Goal: Information Seeking & Learning: Learn about a topic

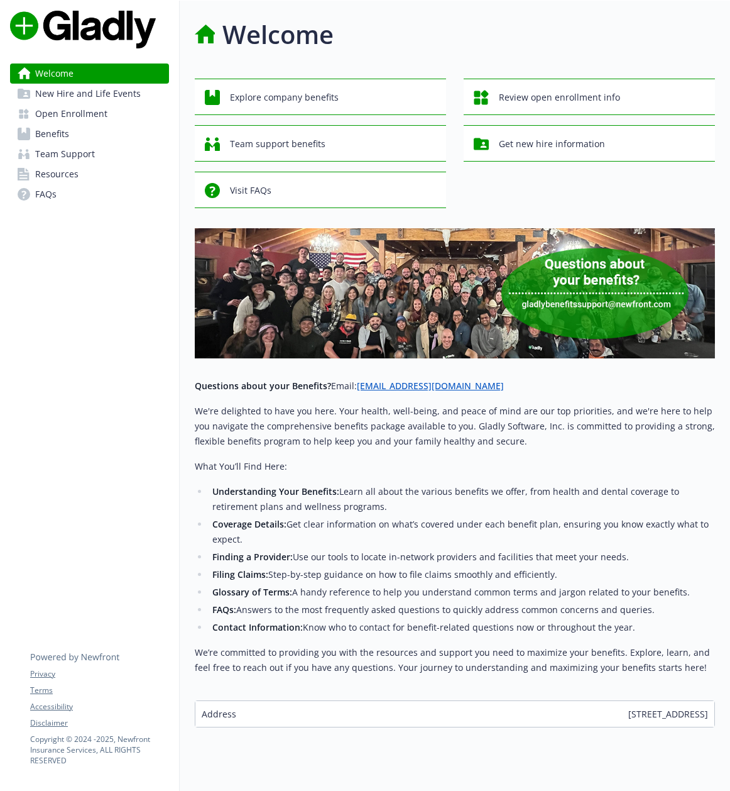
scroll to position [1, 0]
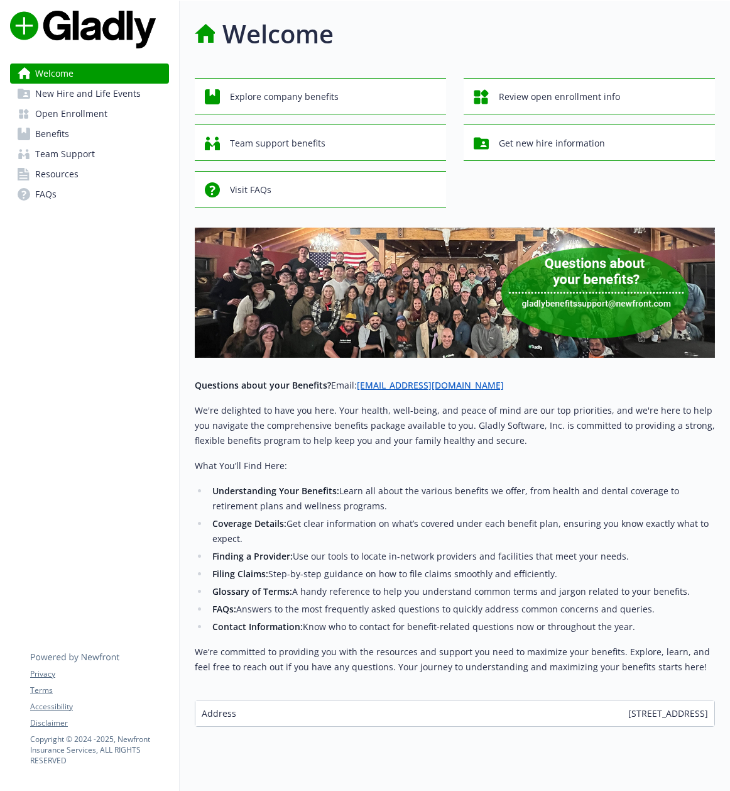
click at [101, 94] on span "New Hire and Life Events" at bounding box center [88, 94] width 106 height 20
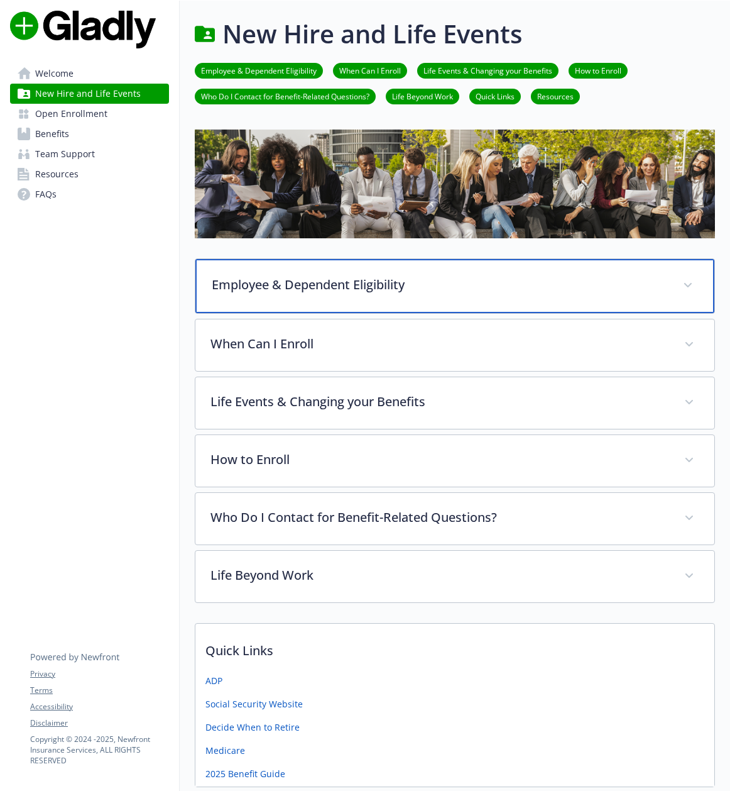
click at [297, 288] on p "Employee & Dependent Eligibility" at bounding box center [440, 284] width 456 height 19
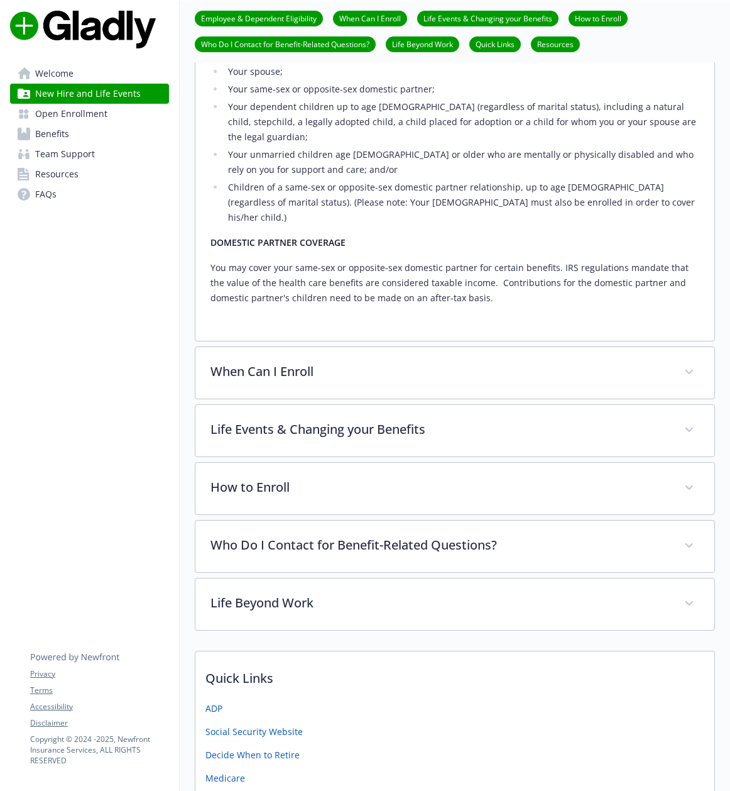
scroll to position [353, 0]
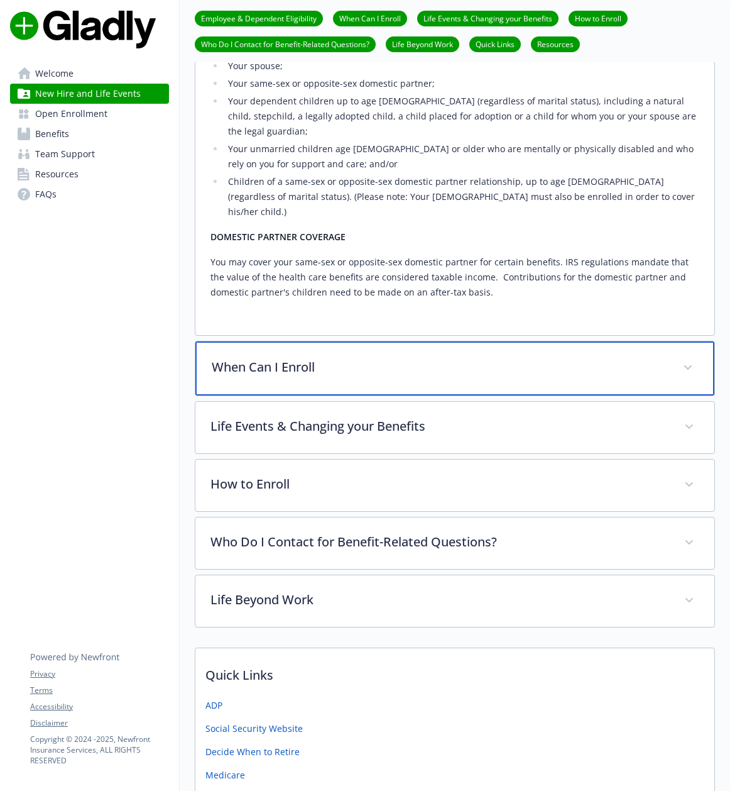
click at [283, 358] on p "When Can I Enroll" at bounding box center [440, 367] width 456 height 19
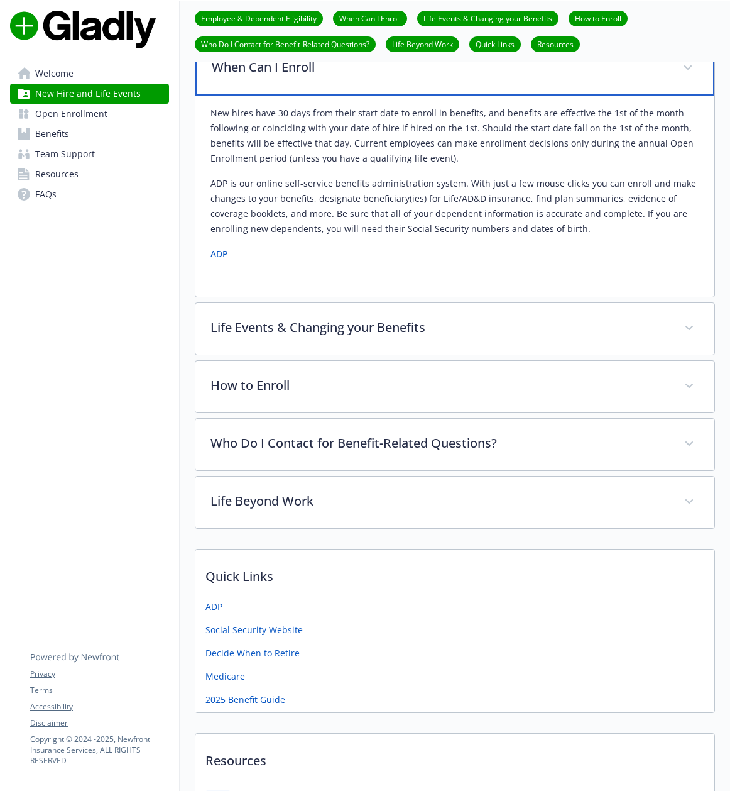
scroll to position [657, 0]
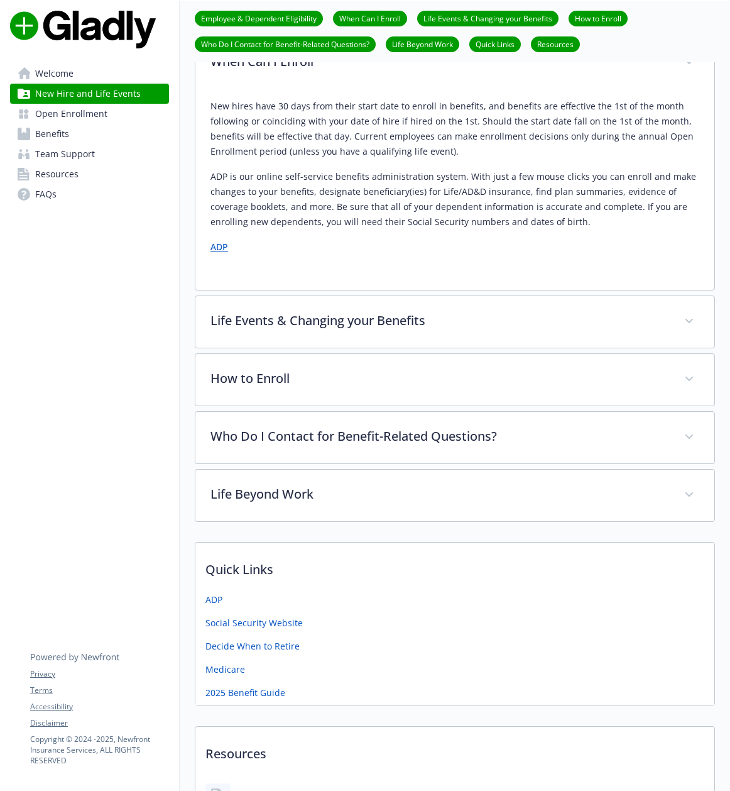
click at [220, 241] on link "ADP" at bounding box center [220, 247] width 18 height 12
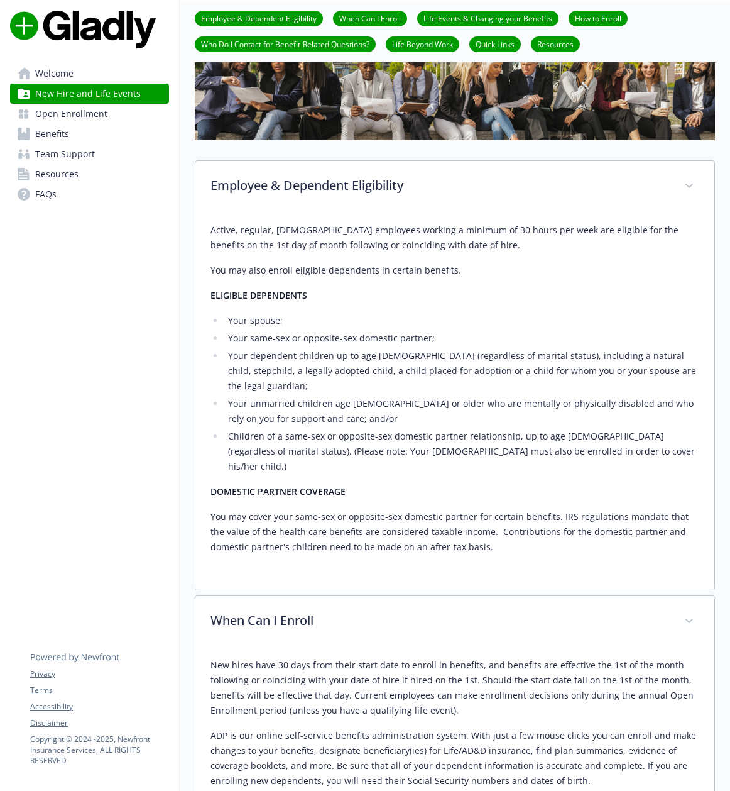
scroll to position [79, 0]
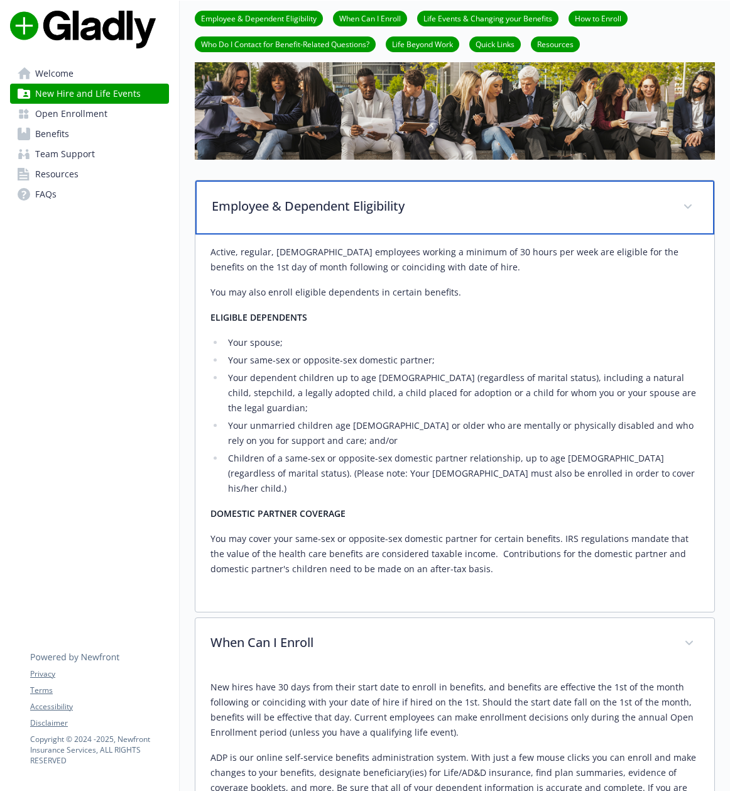
click at [693, 210] on span at bounding box center [688, 207] width 20 height 20
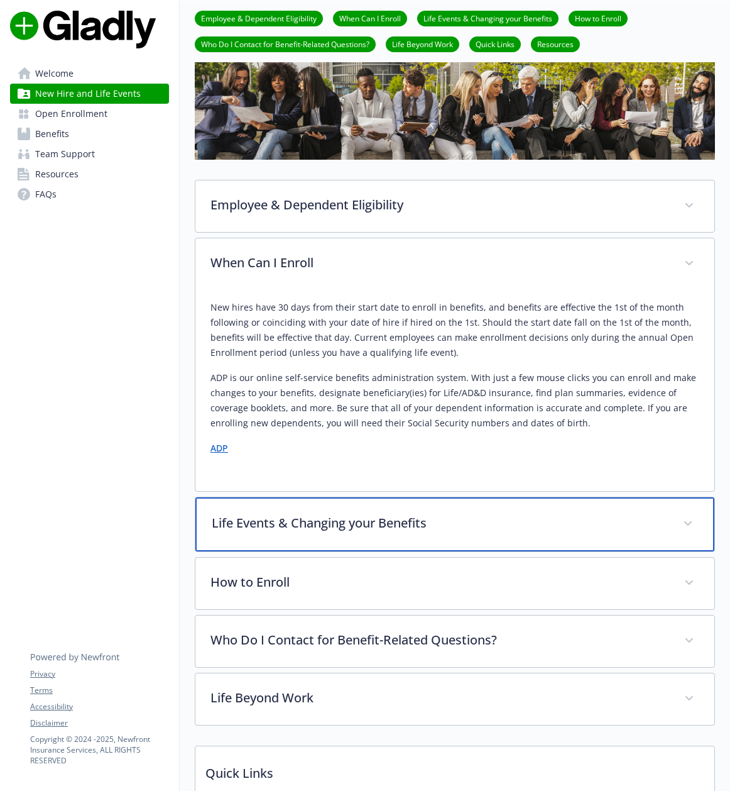
click at [512, 523] on p "Life Events & Changing your Benefits" at bounding box center [440, 522] width 456 height 19
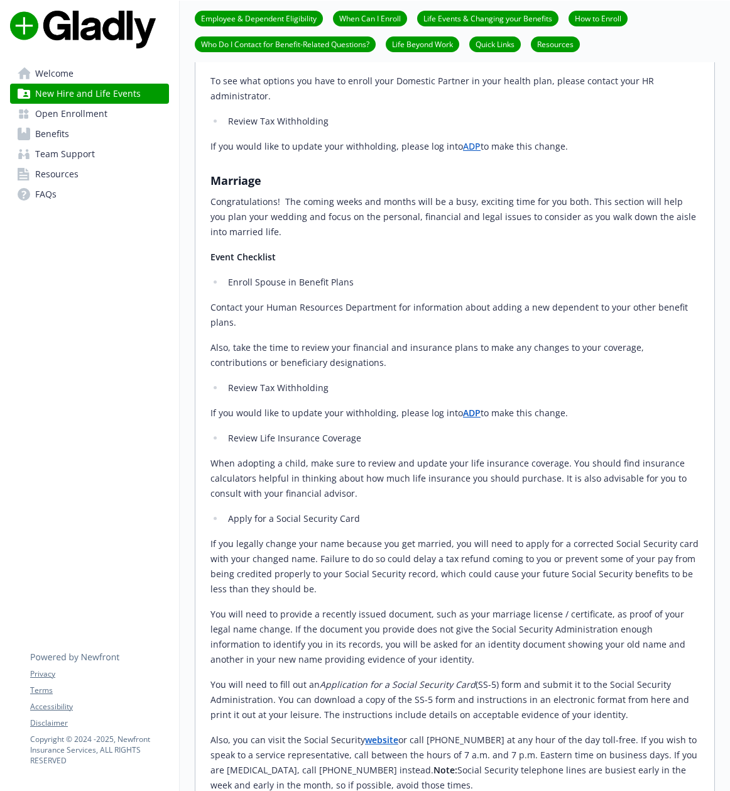
scroll to position [2027, 0]
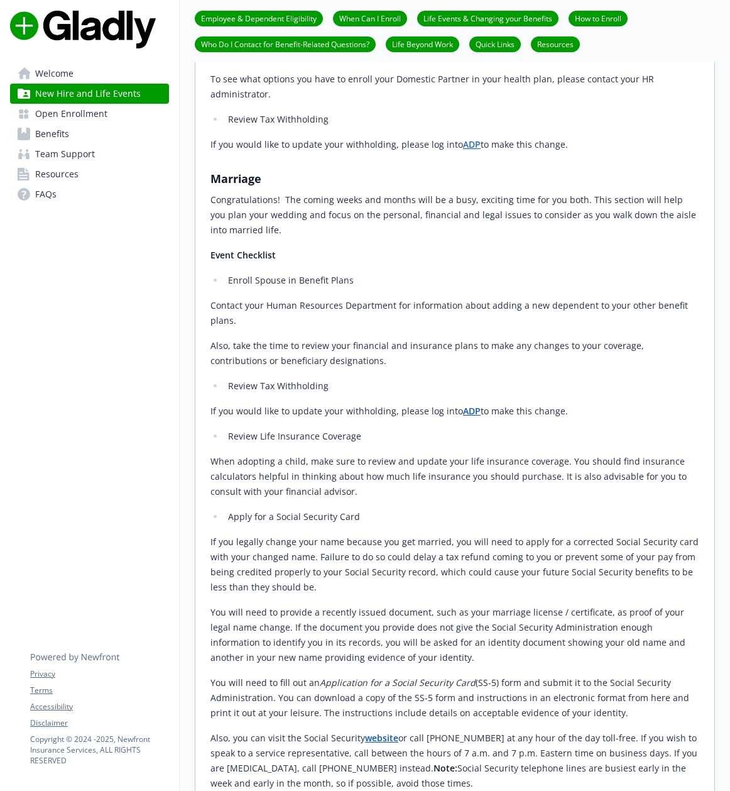
click at [72, 119] on span "Open Enrollment" at bounding box center [71, 114] width 72 height 20
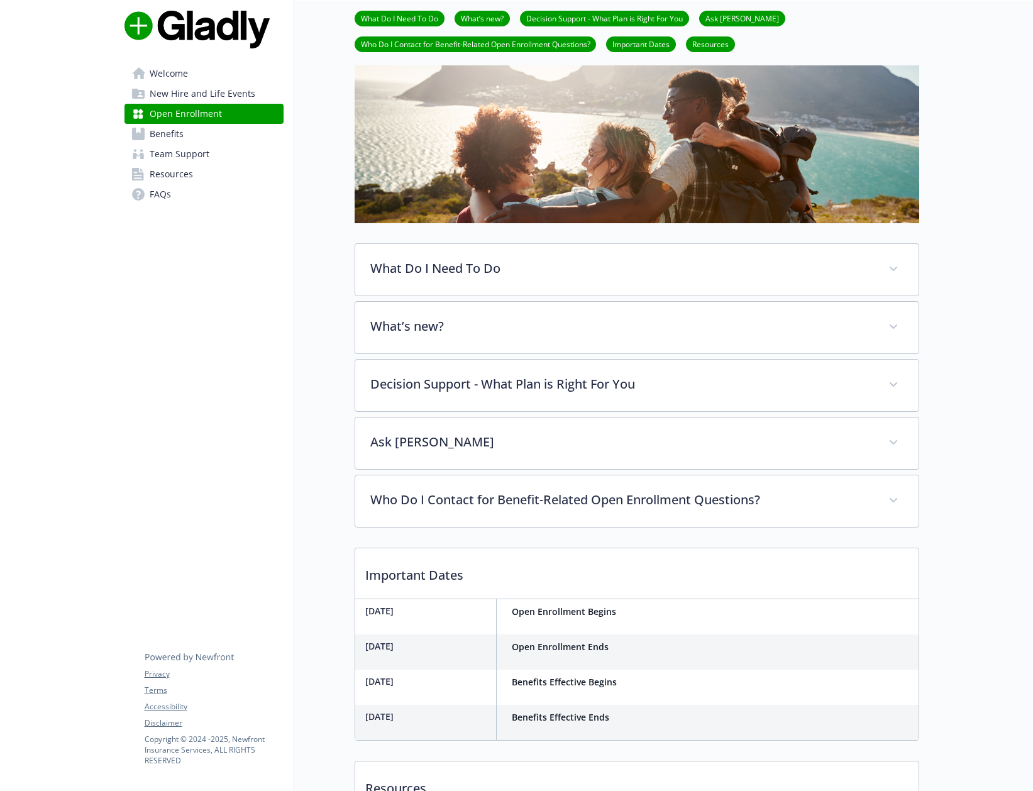
scroll to position [63, 0]
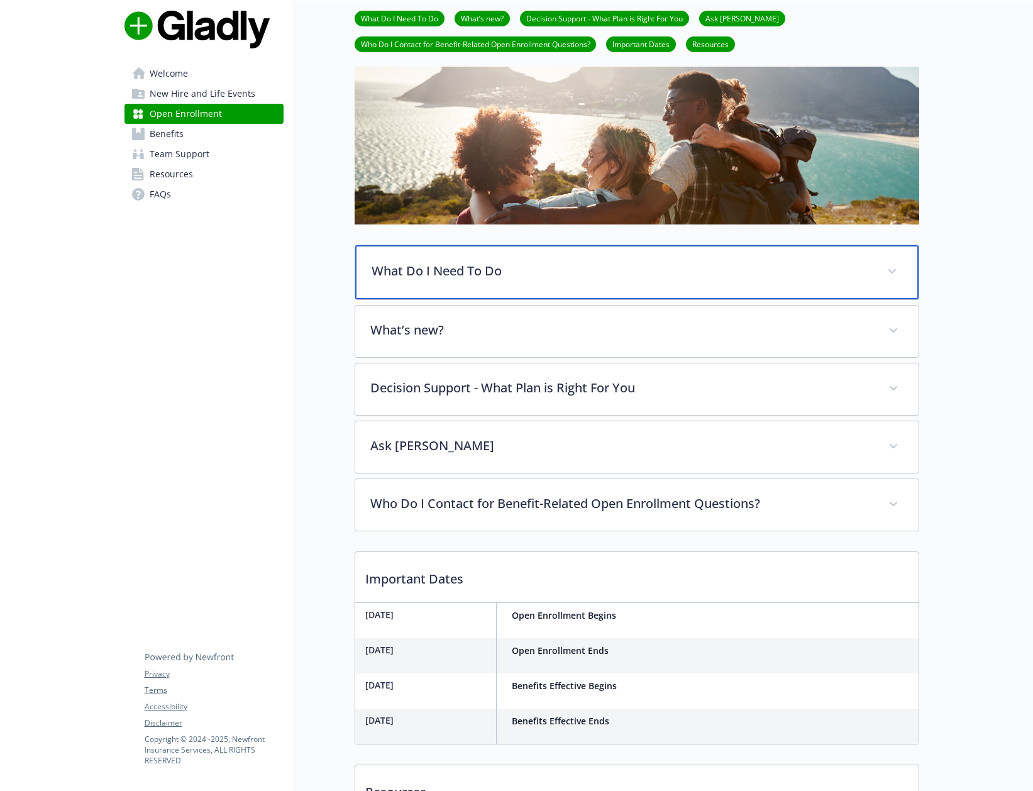
click at [730, 271] on icon at bounding box center [892, 271] width 8 height 5
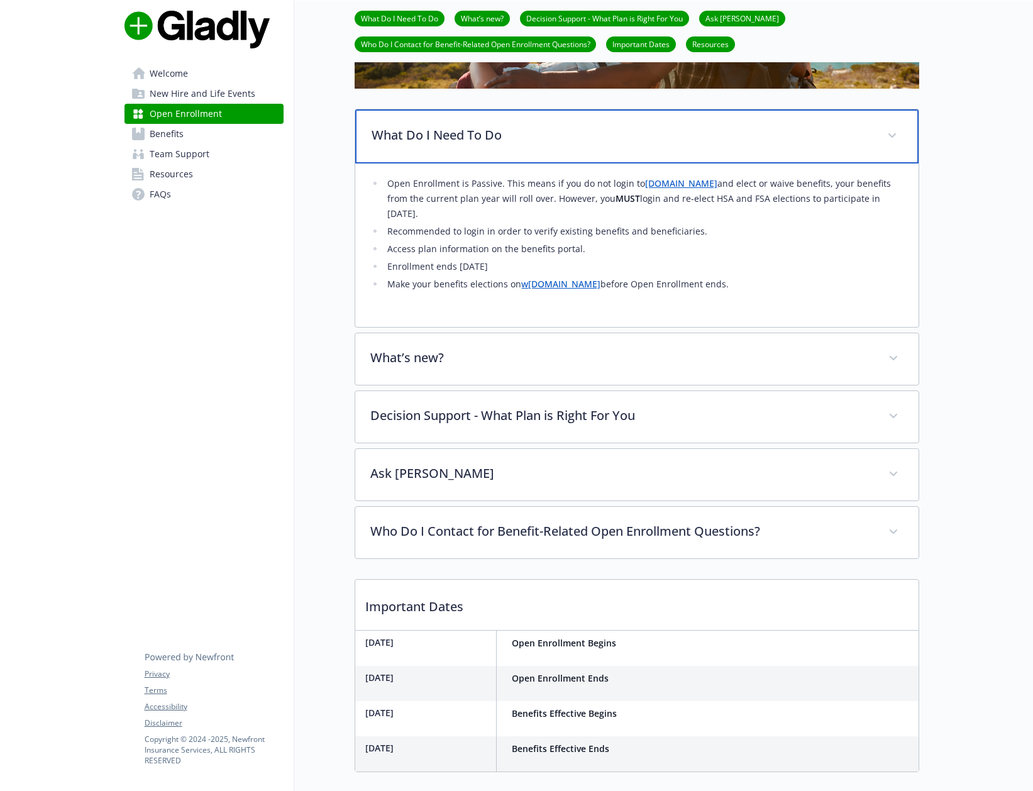
scroll to position [202, 0]
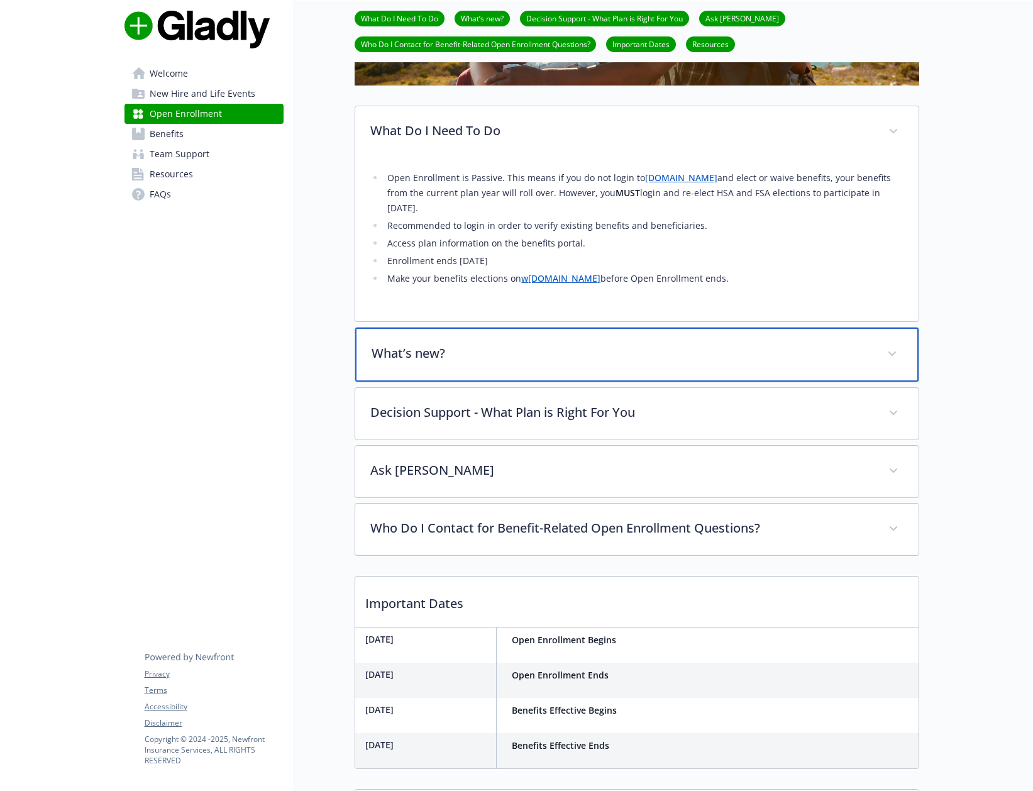
click at [591, 363] on div "What’s new?" at bounding box center [636, 354] width 563 height 54
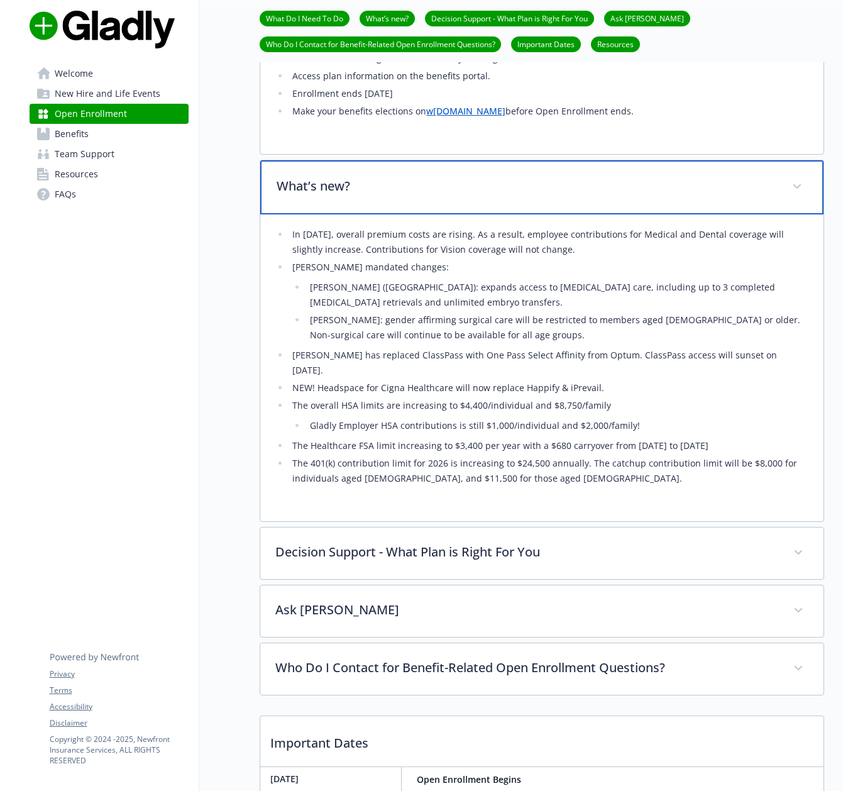
scroll to position [368, 0]
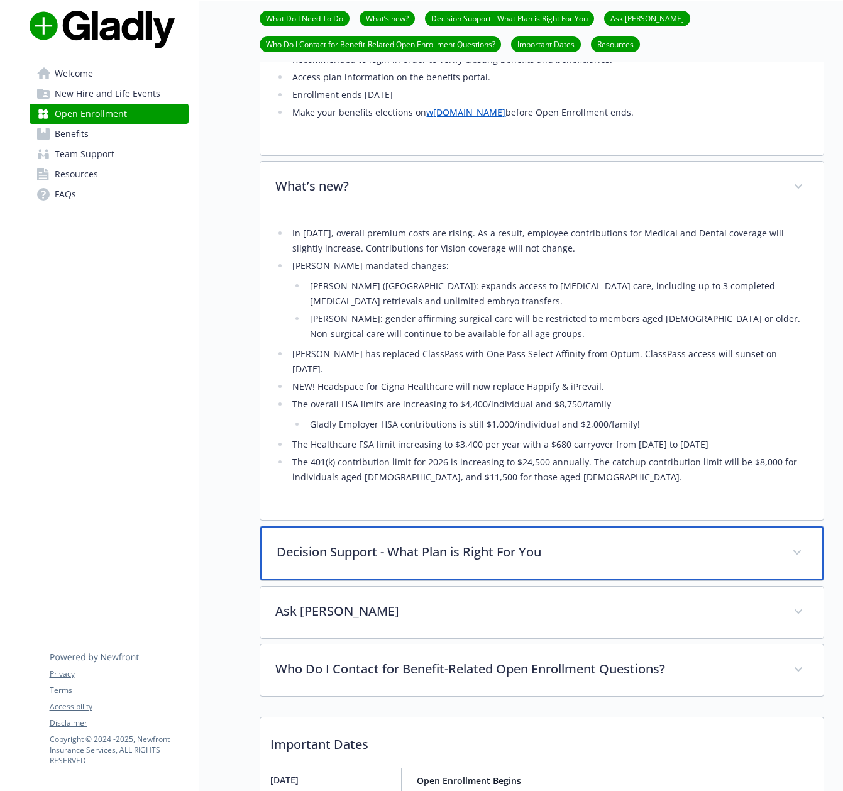
click at [431, 542] on p "Decision Support - What Plan is Right For You" at bounding box center [527, 551] width 500 height 19
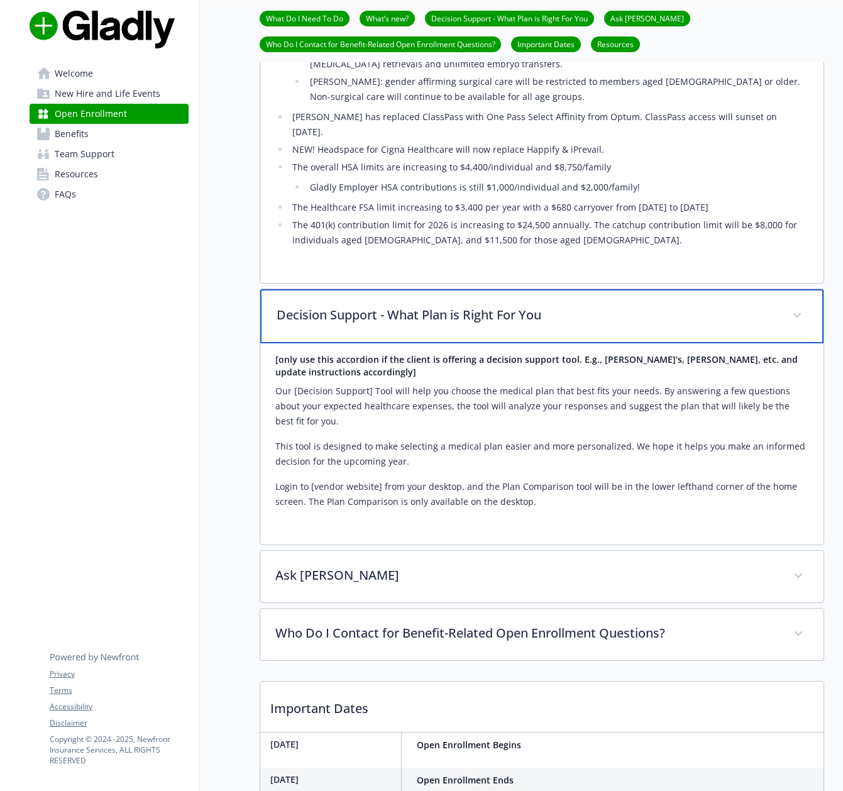
scroll to position [608, 0]
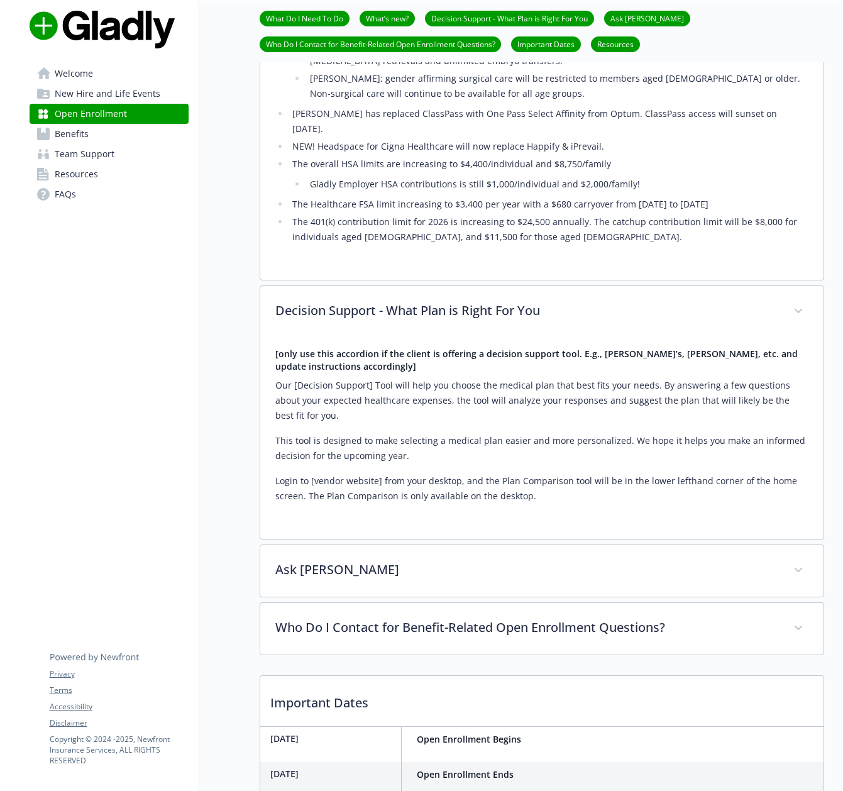
click at [96, 133] on link "Benefits" at bounding box center [109, 134] width 159 height 20
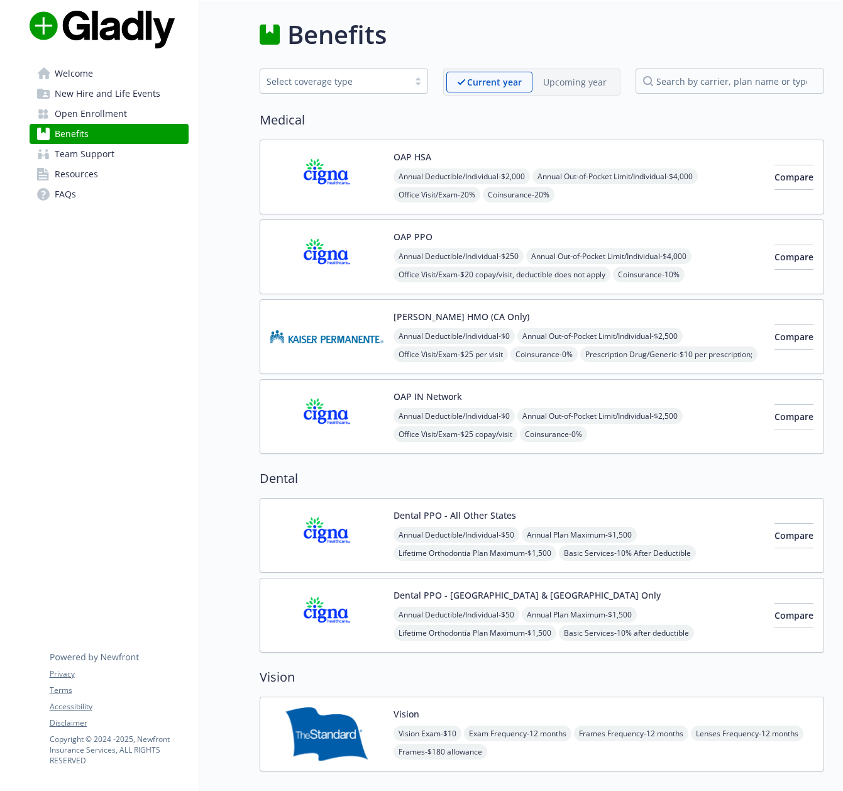
click at [98, 93] on span "New Hire and Life Events" at bounding box center [108, 94] width 106 height 20
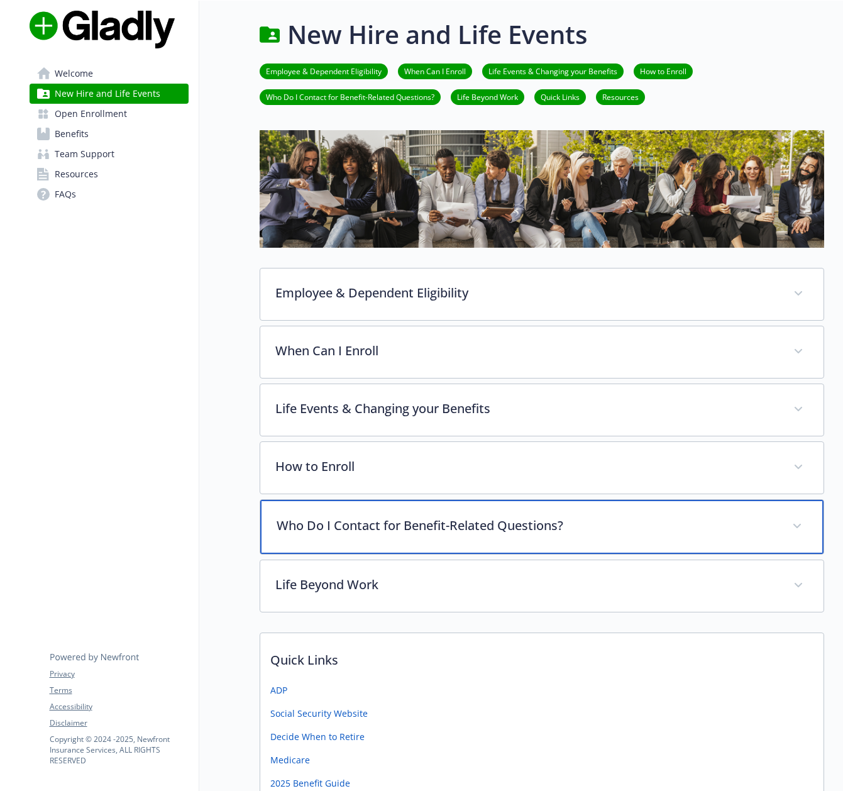
click at [402, 528] on p "Who Do I Contact for Benefit-Related Questions?" at bounding box center [527, 525] width 500 height 19
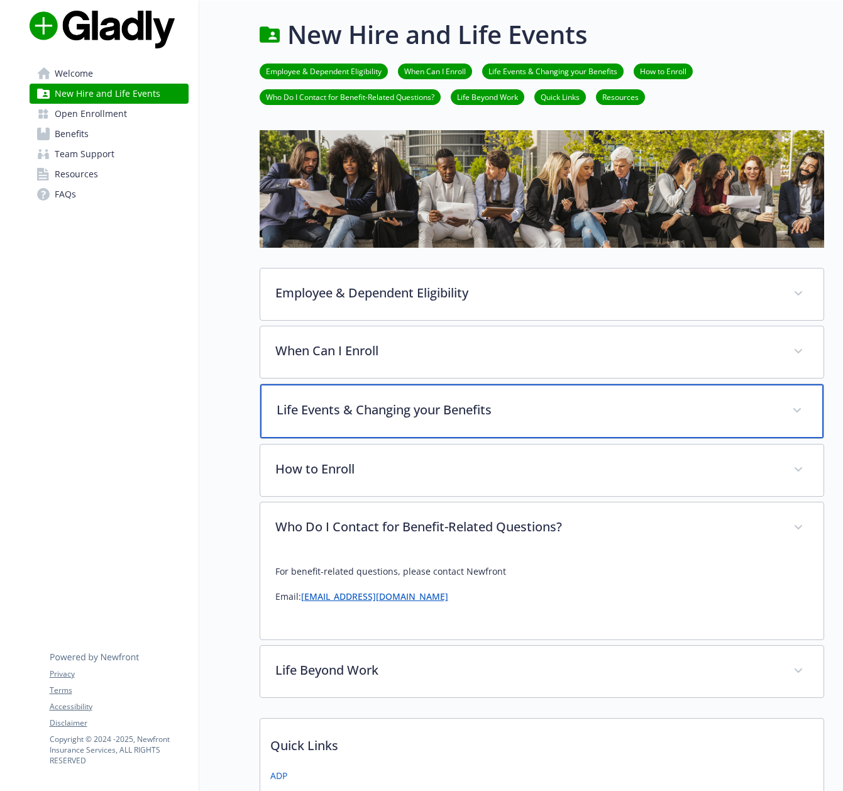
click at [397, 426] on div "Life Events & Changing your Benefits" at bounding box center [541, 411] width 563 height 54
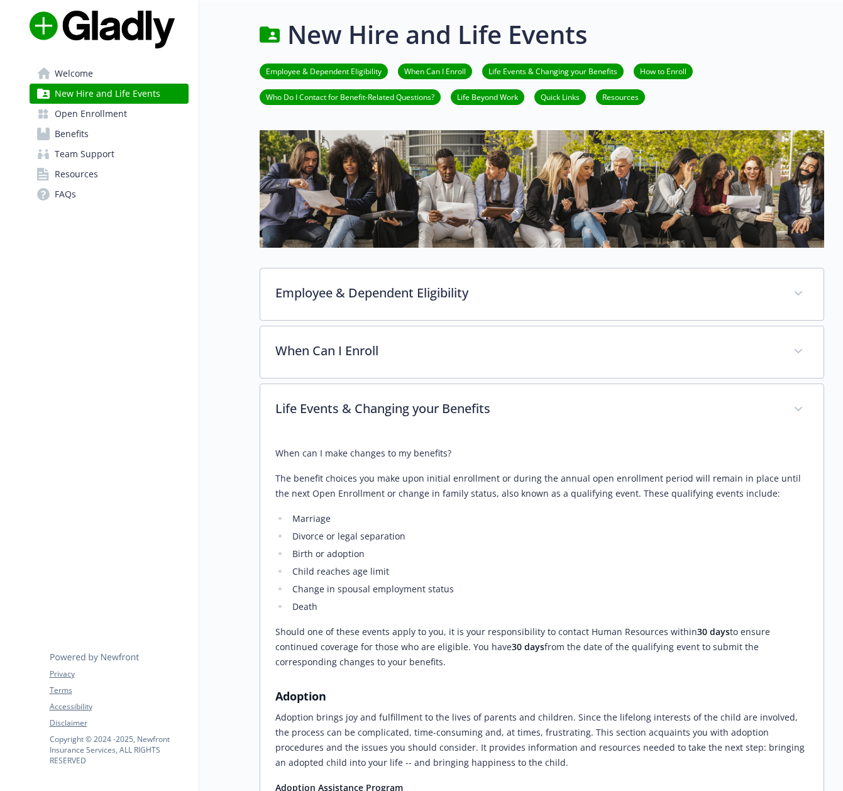
click at [96, 111] on span "Open Enrollment" at bounding box center [91, 114] width 72 height 20
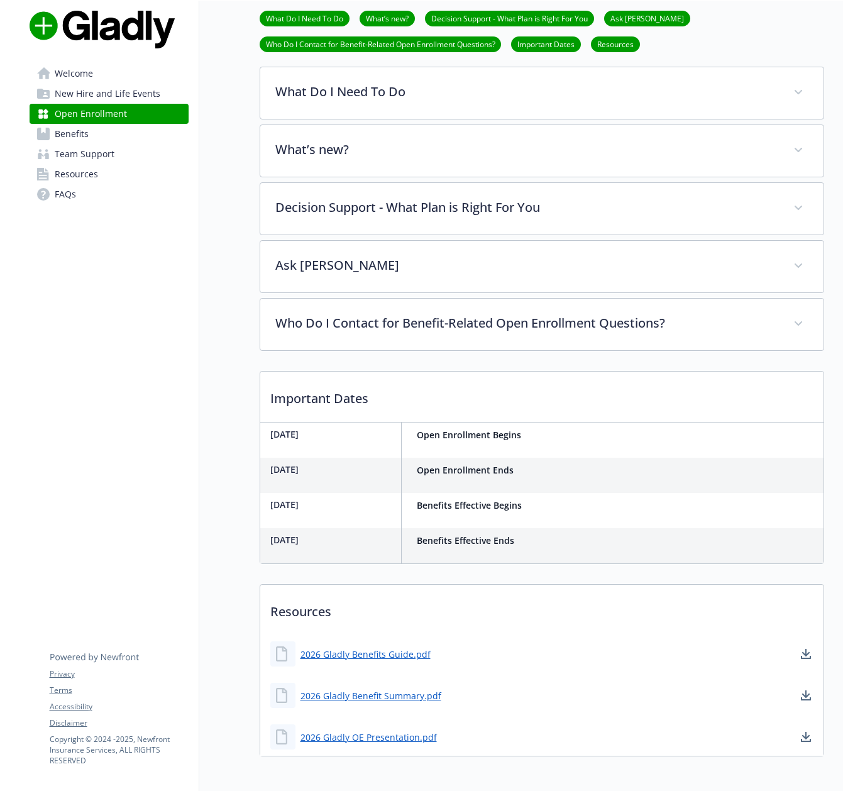
scroll to position [244, 0]
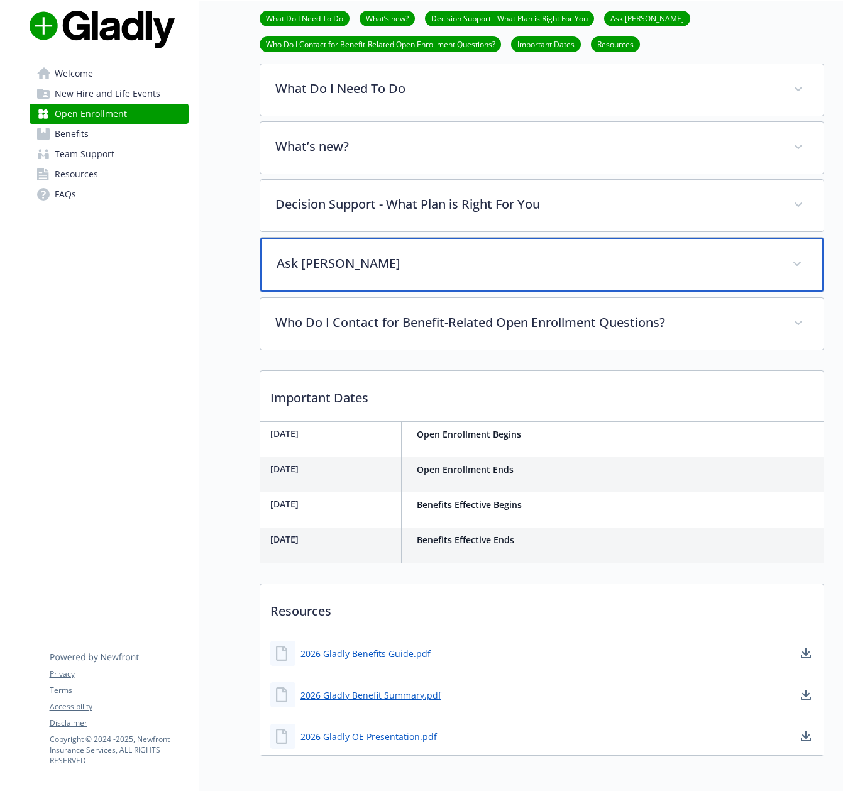
click at [478, 242] on div "Ask [PERSON_NAME]" at bounding box center [541, 265] width 563 height 54
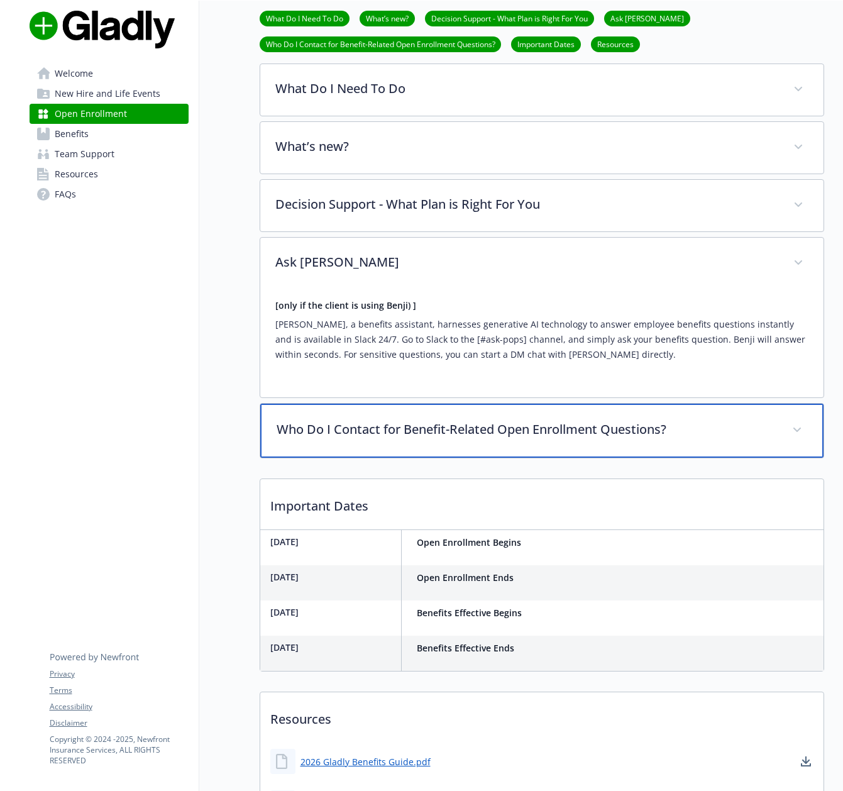
click at [378, 437] on p "Who Do I Contact for Benefit-Related Open Enrollment Questions?" at bounding box center [527, 429] width 500 height 19
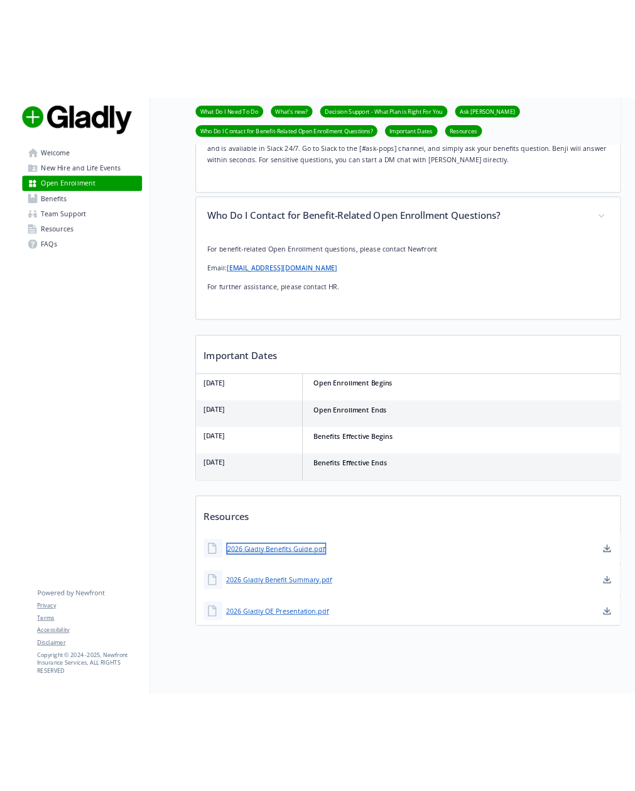
scroll to position [516, 0]
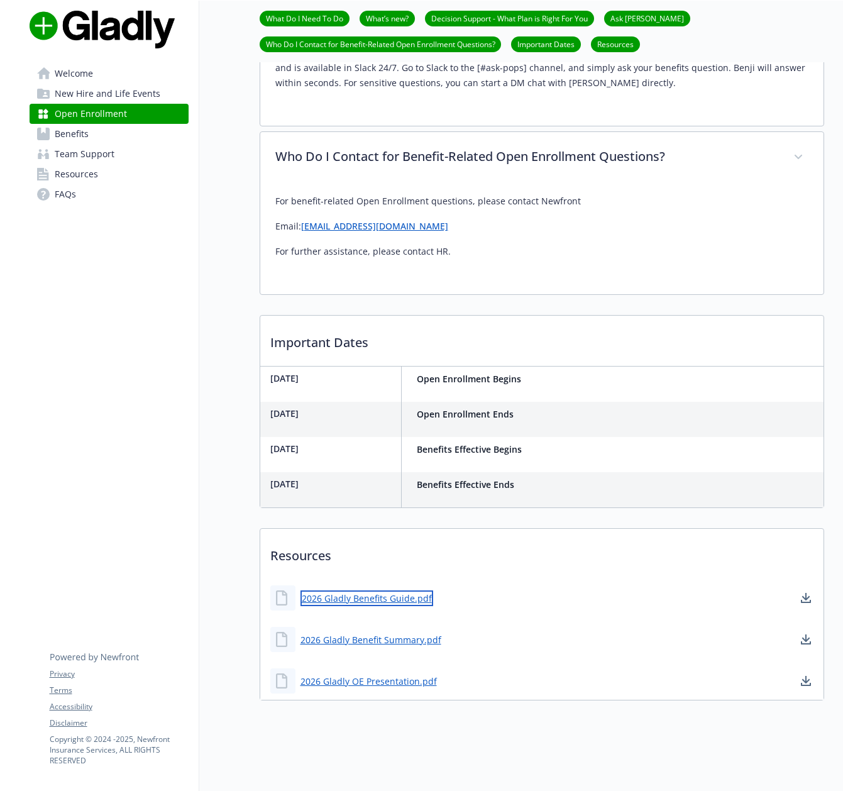
click at [356, 598] on link "2026 Gladly Benefits Guide.pdf" at bounding box center [366, 598] width 133 height 16
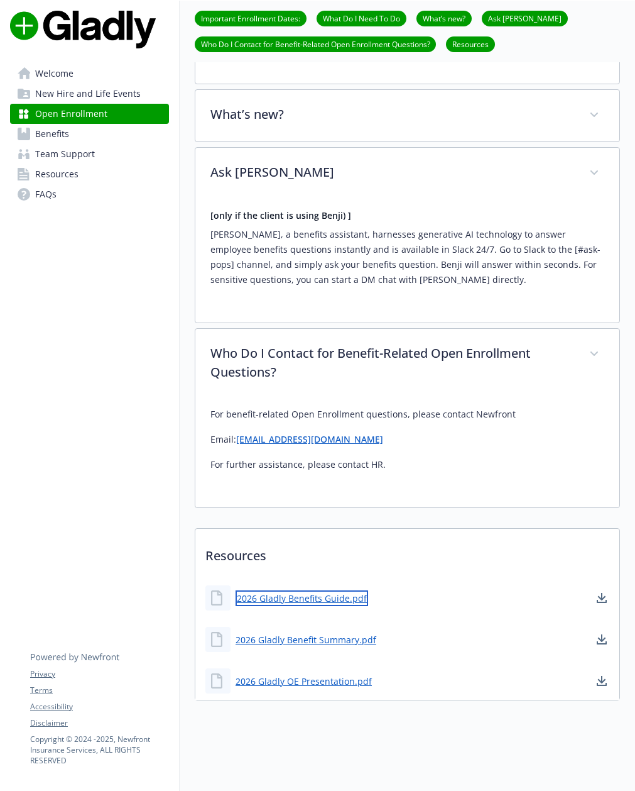
scroll to position [295, 0]
click at [65, 72] on span "Welcome" at bounding box center [54, 73] width 38 height 20
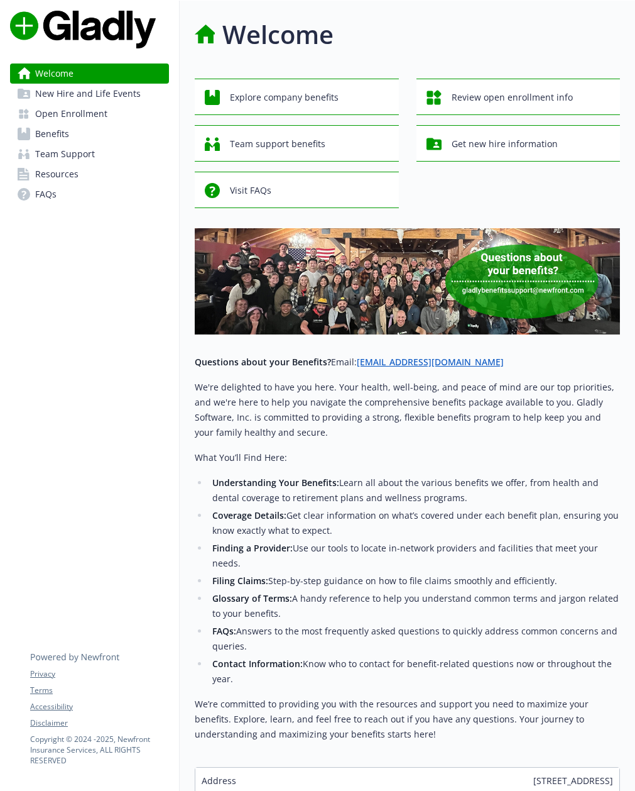
scroll to position [79, 0]
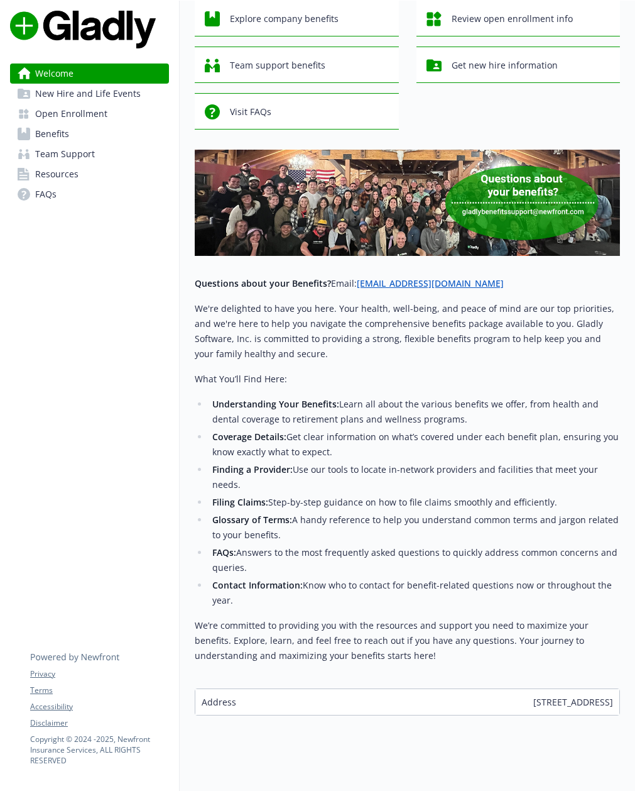
click at [66, 173] on span "Resources" at bounding box center [56, 174] width 43 height 20
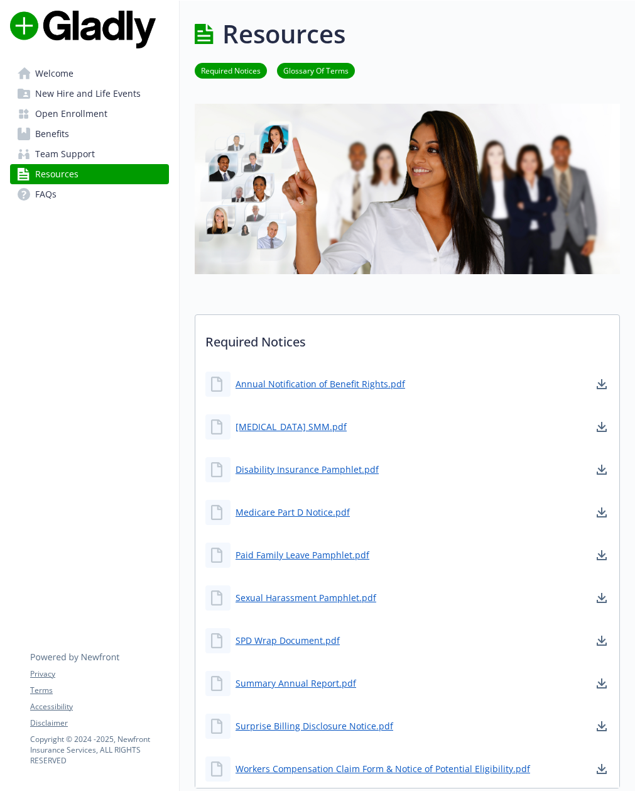
scroll to position [79, 0]
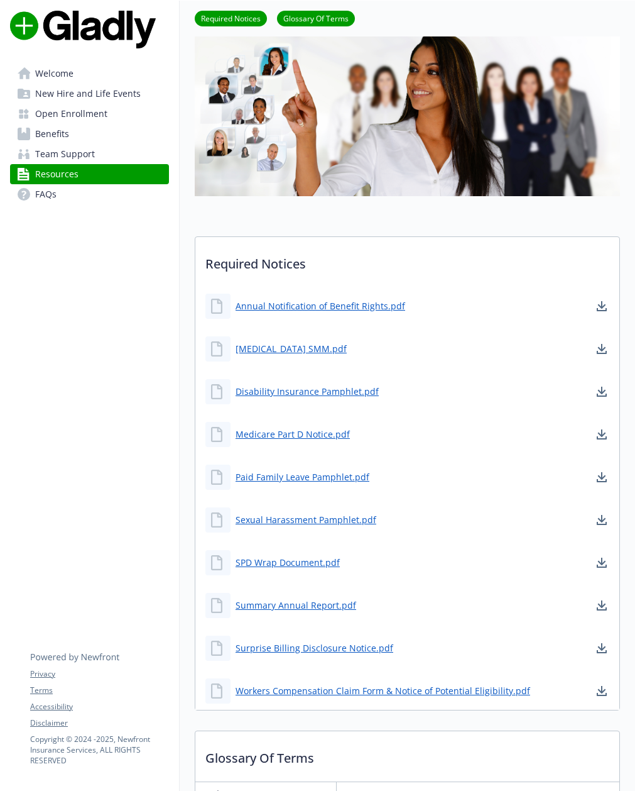
click at [63, 155] on span "Team Support" at bounding box center [65, 154] width 60 height 20
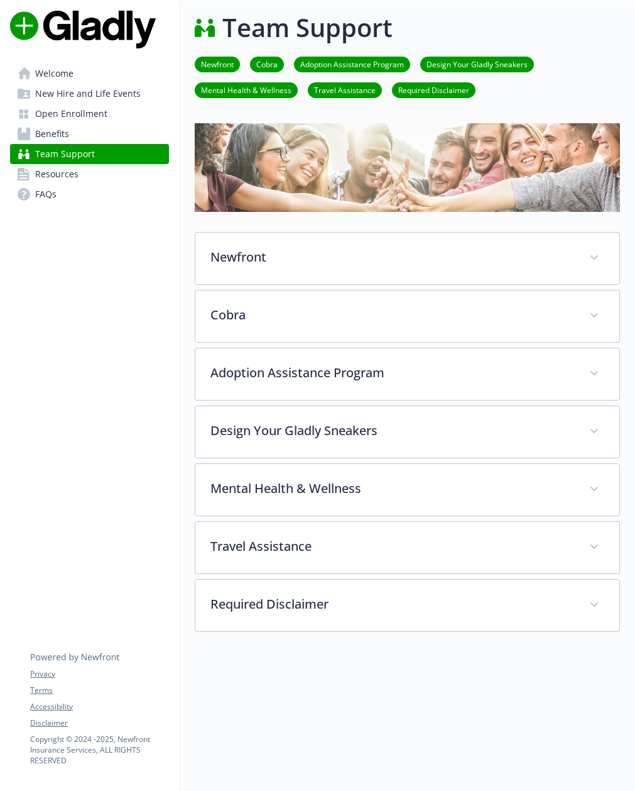
scroll to position [79, 0]
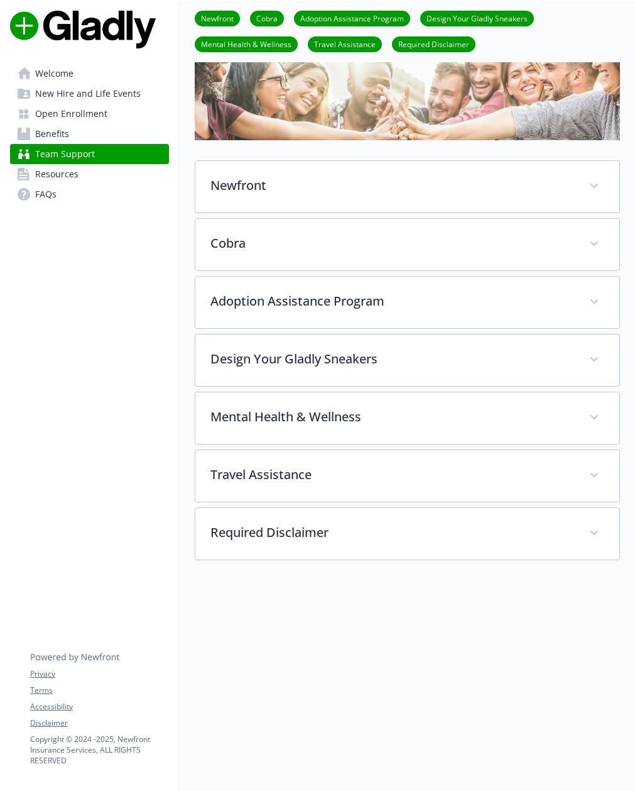
click at [57, 96] on span "New Hire and Life Events" at bounding box center [88, 94] width 106 height 20
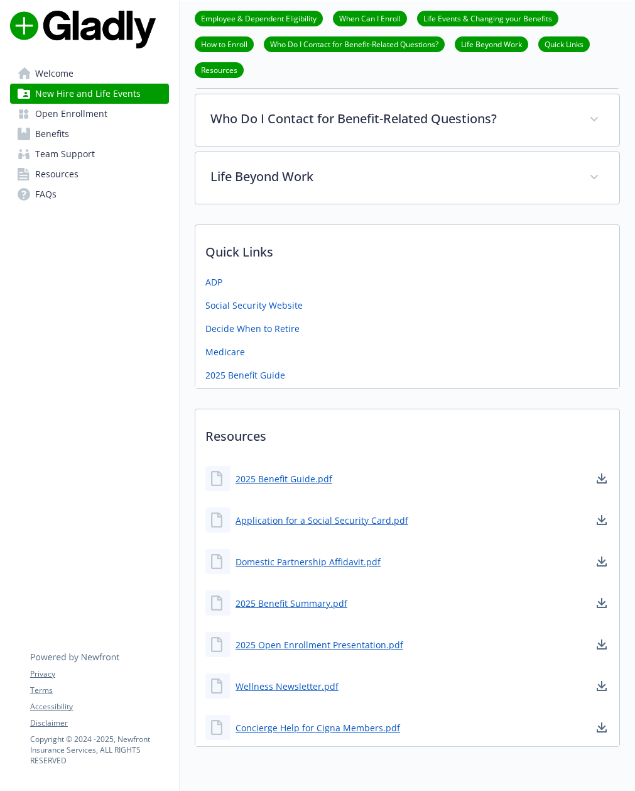
scroll to position [449, 0]
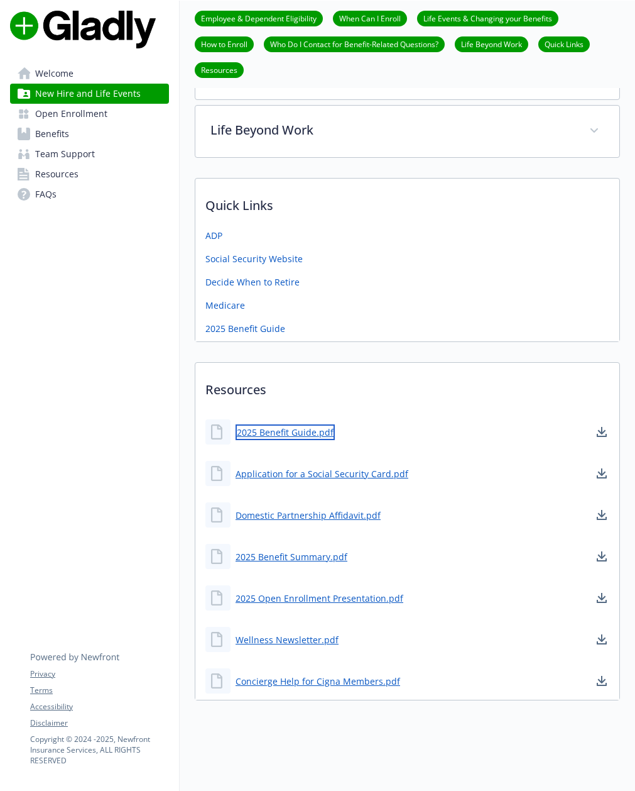
click at [299, 436] on link "2025 Benefit Guide.pdf" at bounding box center [285, 432] width 99 height 16
click at [64, 152] on span "Team Support" at bounding box center [65, 154] width 60 height 20
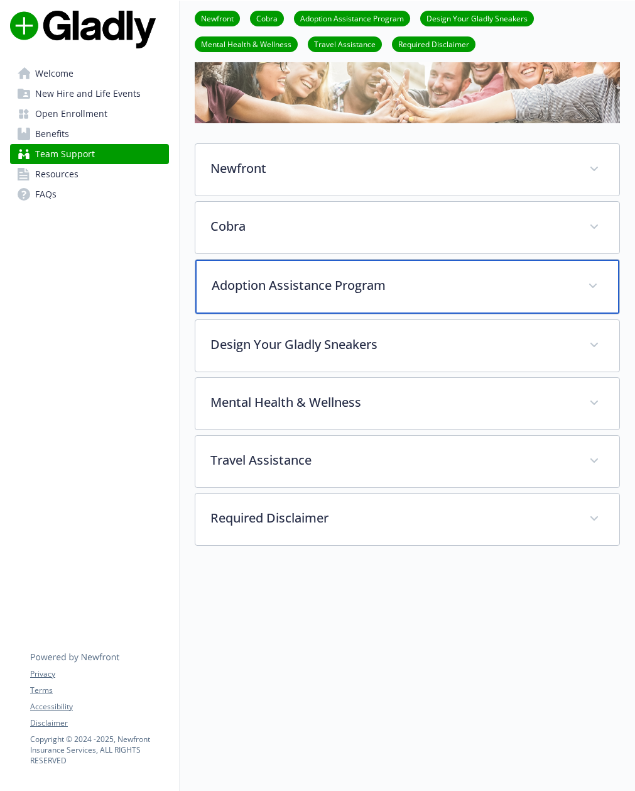
scroll to position [98, 0]
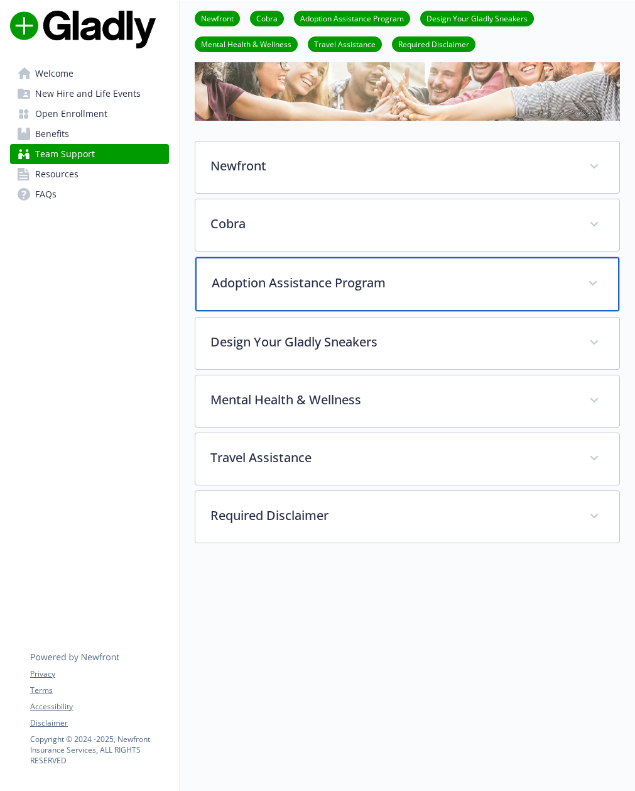
click at [259, 279] on p "Adoption Assistance Program" at bounding box center [392, 282] width 361 height 19
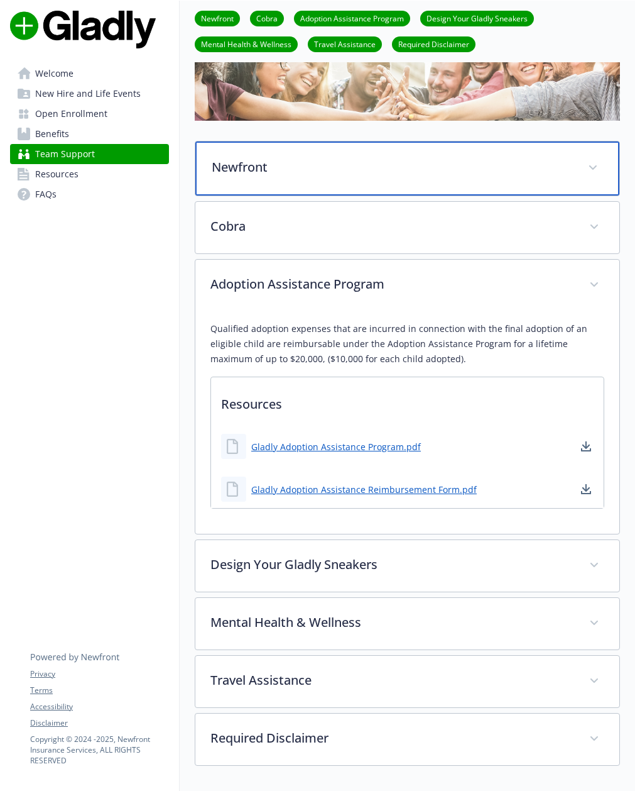
click at [275, 164] on p "Newfront" at bounding box center [392, 167] width 361 height 19
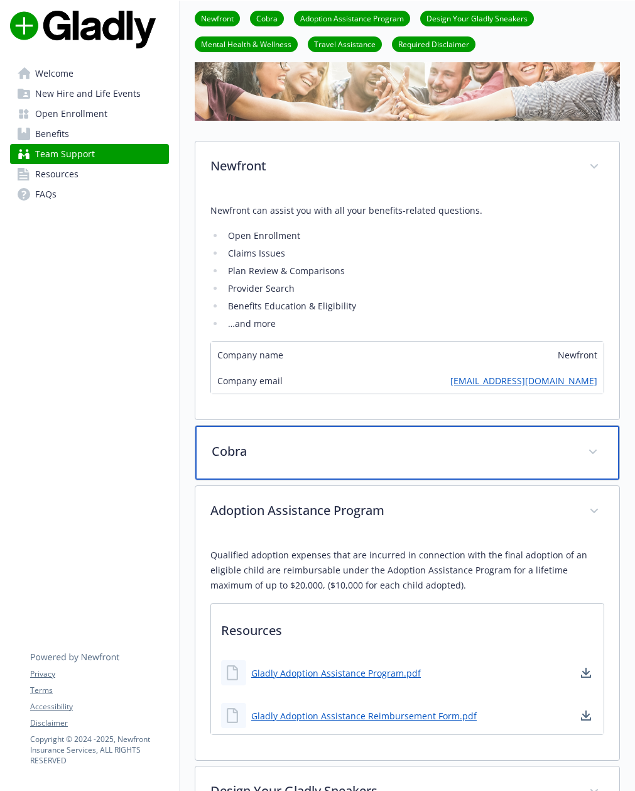
click at [324, 457] on p "Cobra" at bounding box center [392, 451] width 361 height 19
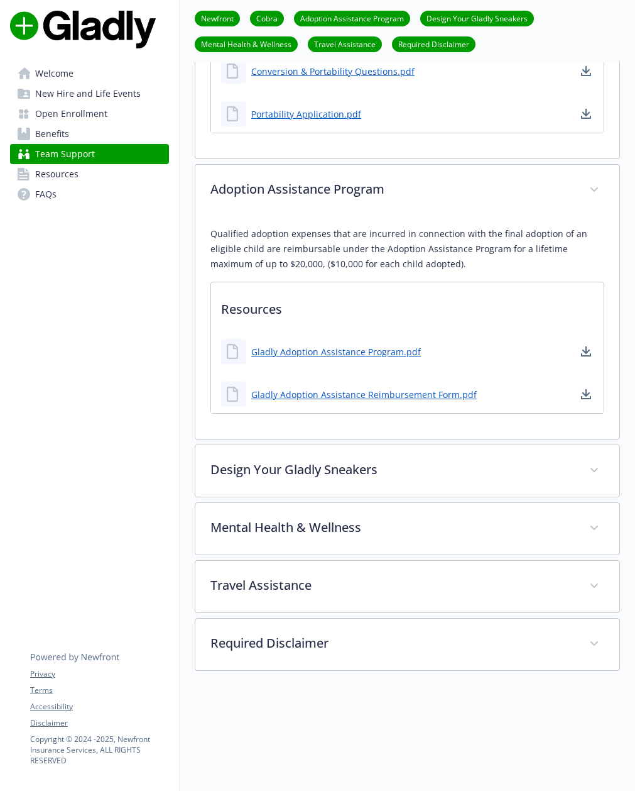
scroll to position [1883, 0]
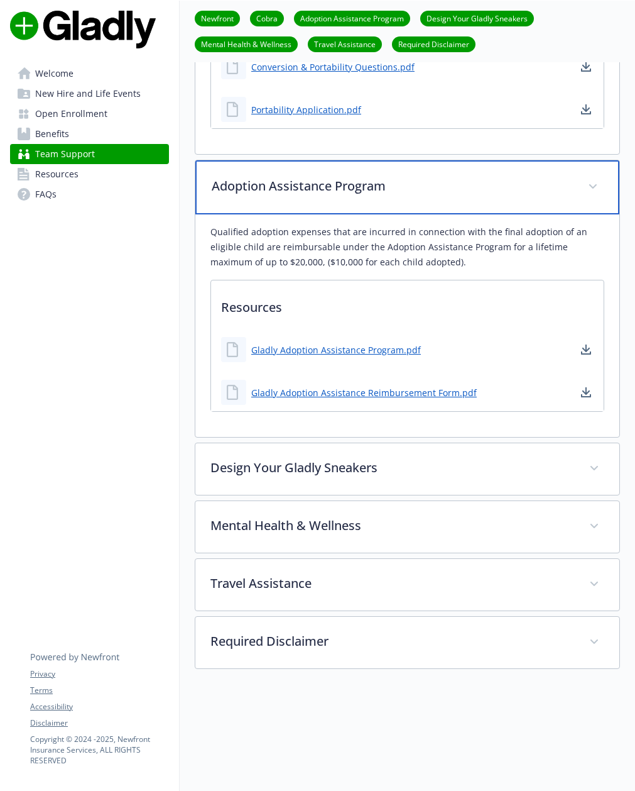
click at [381, 188] on div "Adoption Assistance Program" at bounding box center [407, 187] width 424 height 54
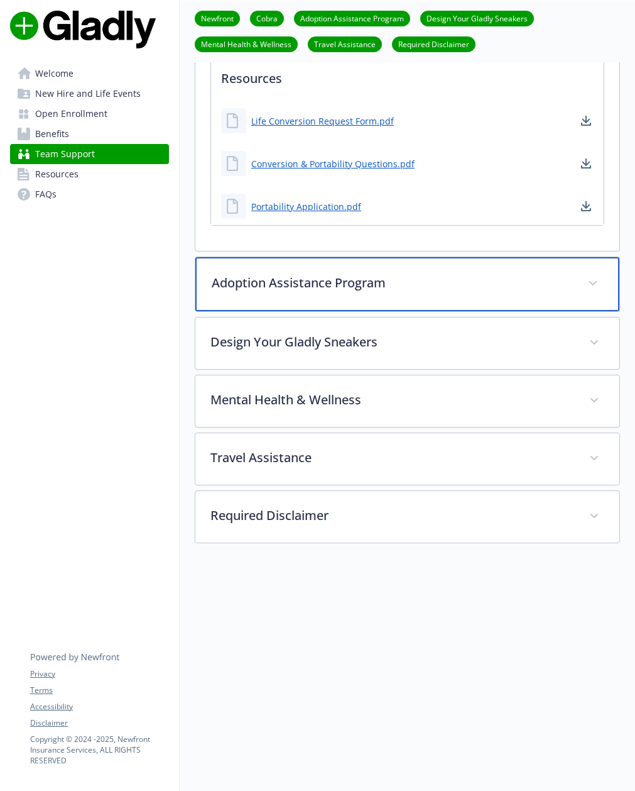
scroll to position [1771, 0]
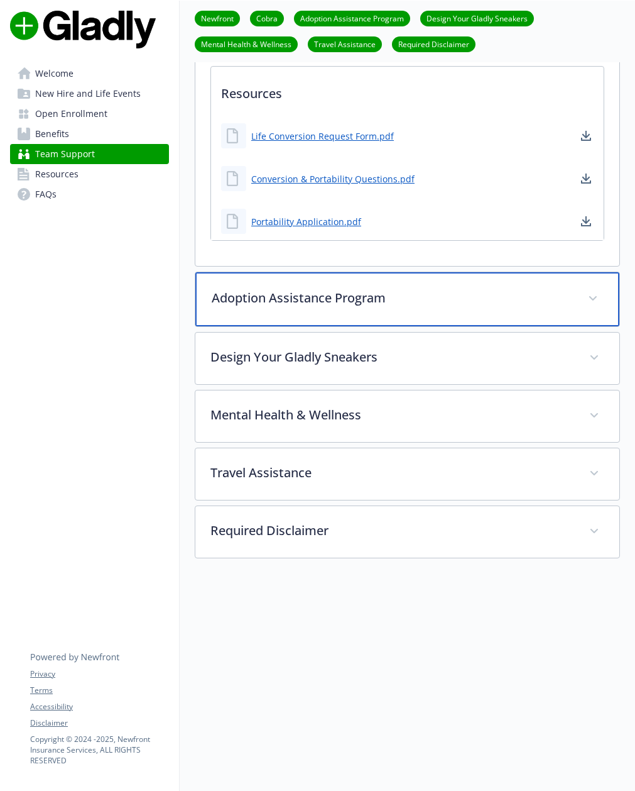
click at [374, 288] on p "Adoption Assistance Program" at bounding box center [392, 297] width 361 height 19
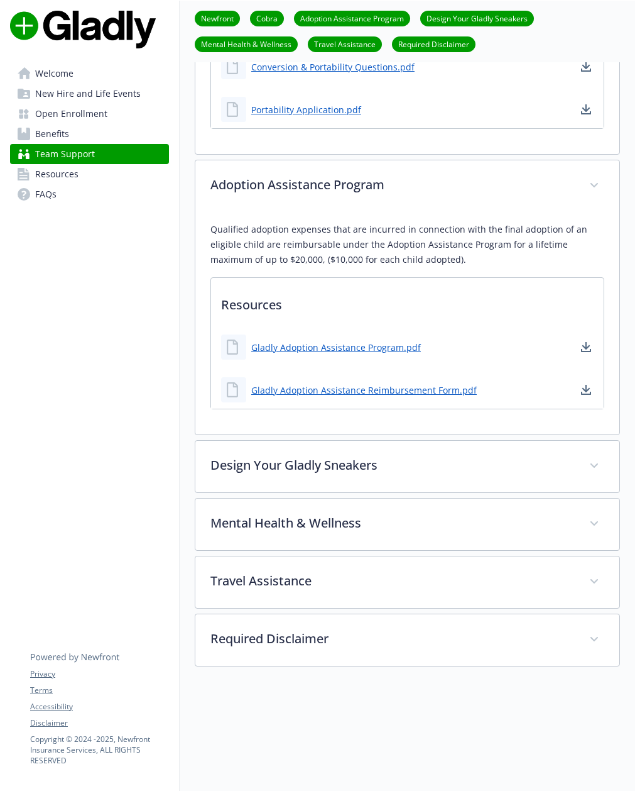
click at [122, 155] on link "Team Support" at bounding box center [89, 154] width 159 height 20
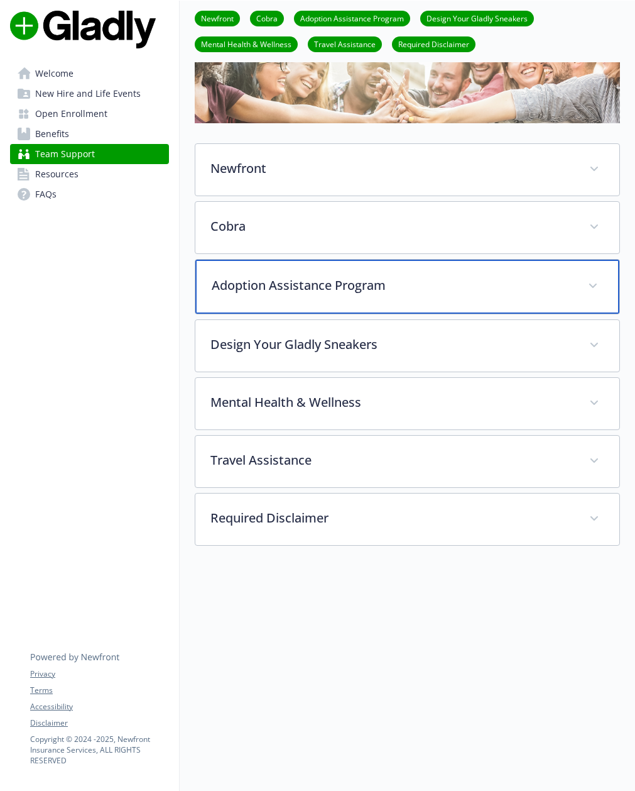
scroll to position [98, 0]
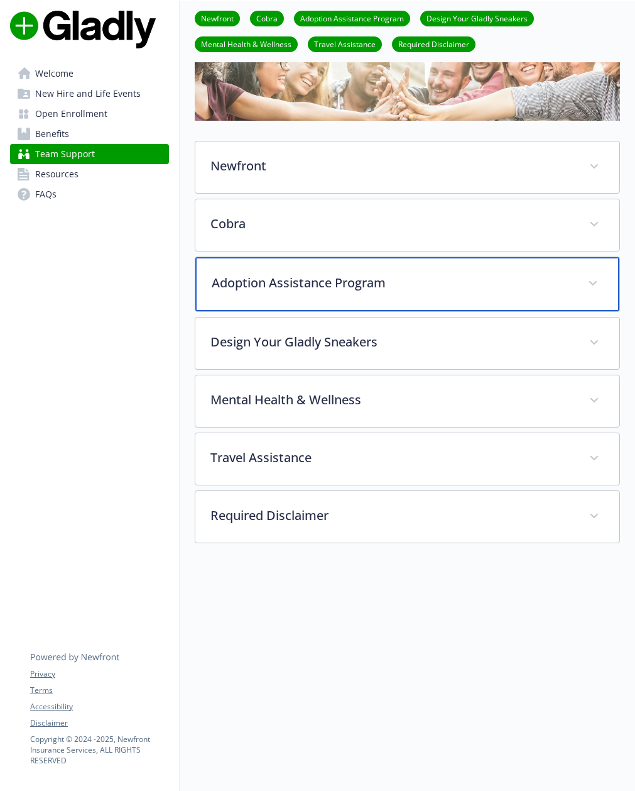
click at [283, 280] on p "Adoption Assistance Program" at bounding box center [392, 282] width 361 height 19
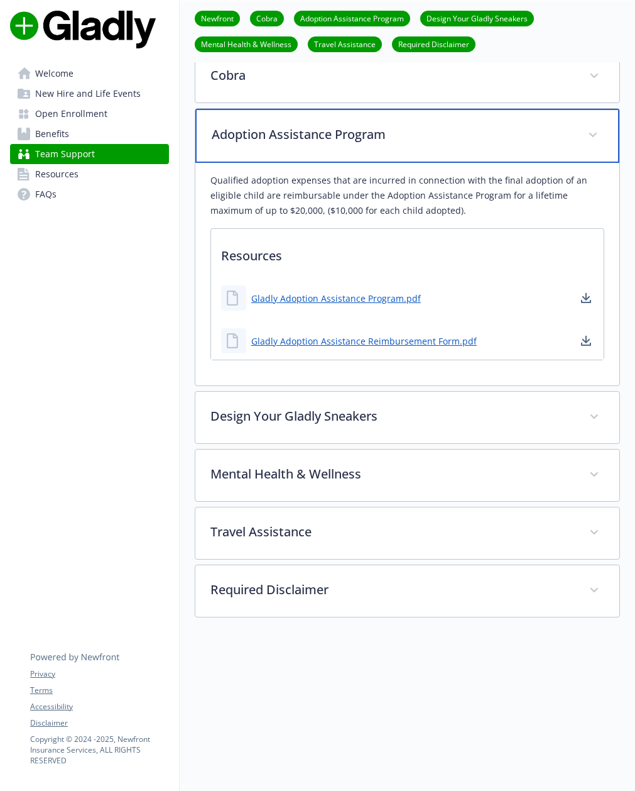
scroll to position [247, 0]
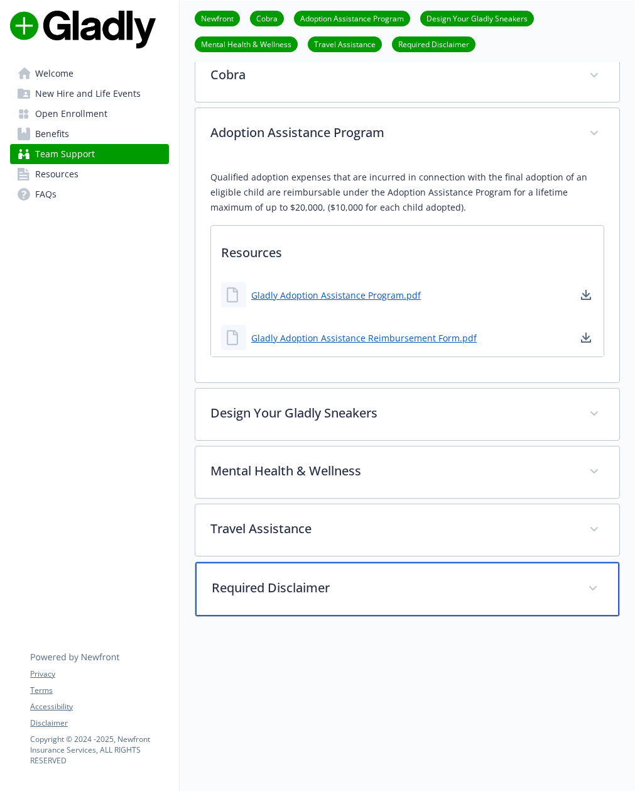
click at [353, 584] on p "Required Disclaimer" at bounding box center [392, 587] width 361 height 19
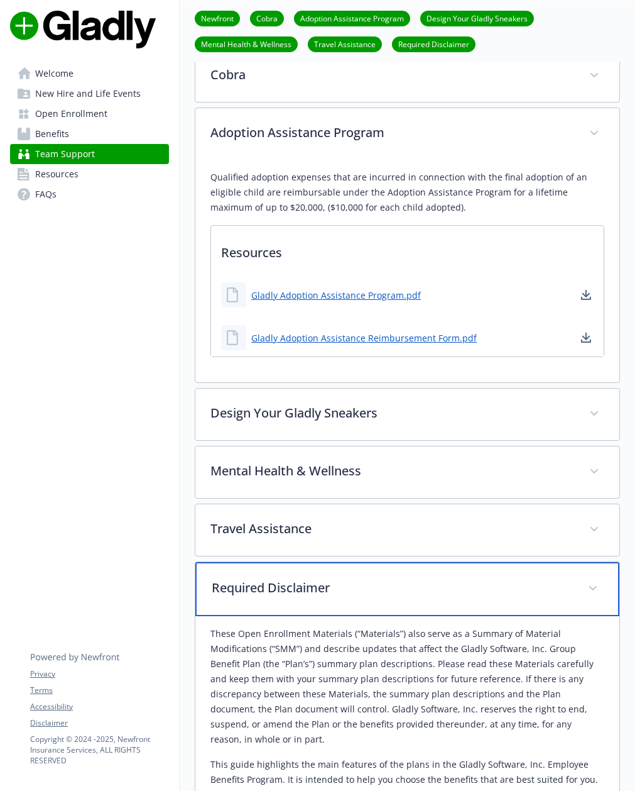
click at [353, 584] on p "Required Disclaimer" at bounding box center [392, 587] width 361 height 19
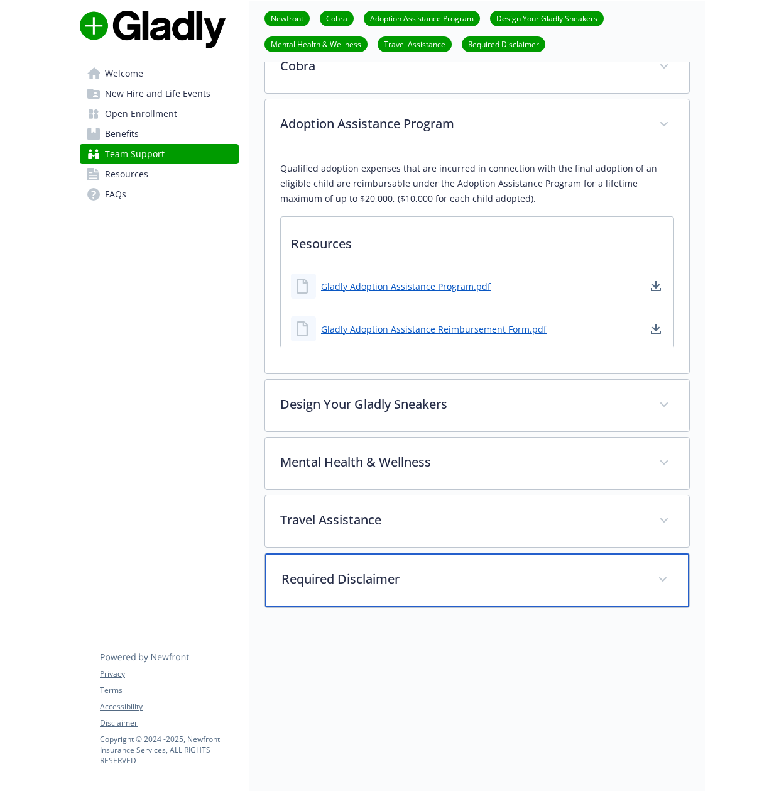
scroll to position [258, 0]
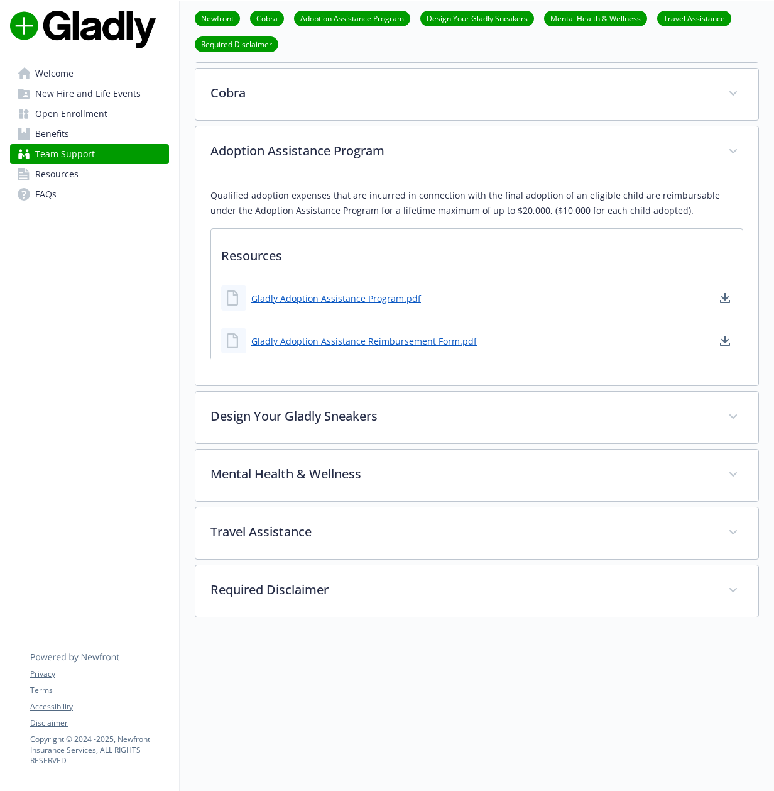
click at [62, 94] on span "New Hire and Life Events" at bounding box center [88, 94] width 106 height 20
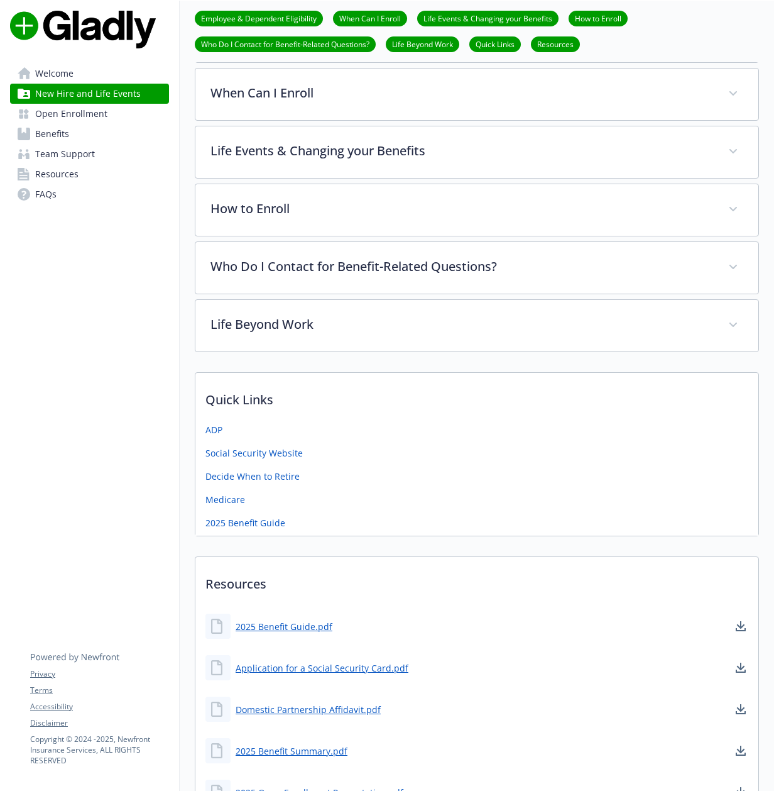
click at [49, 74] on span "Welcome" at bounding box center [54, 73] width 38 height 20
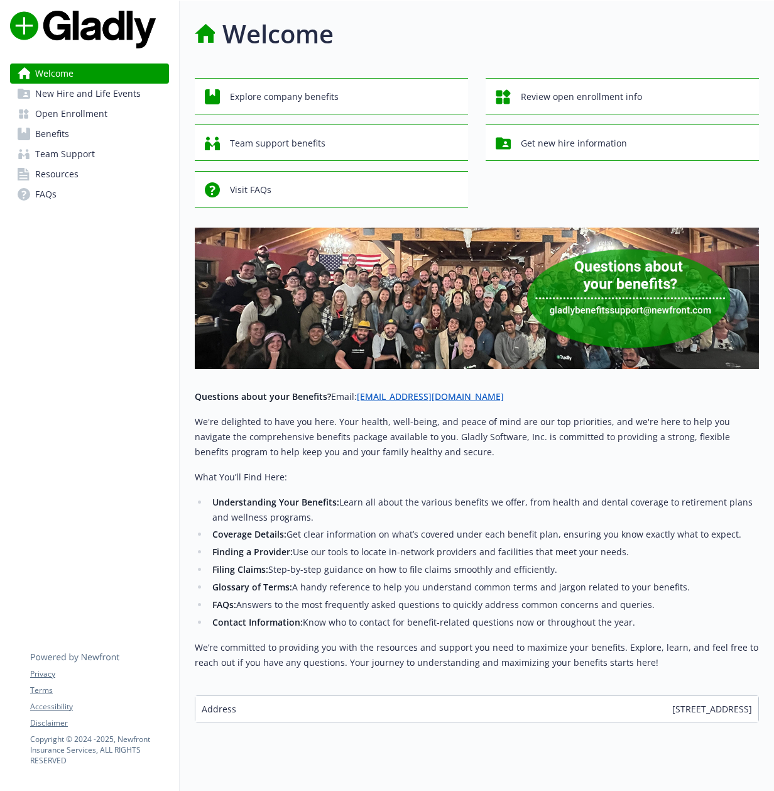
scroll to position [23, 0]
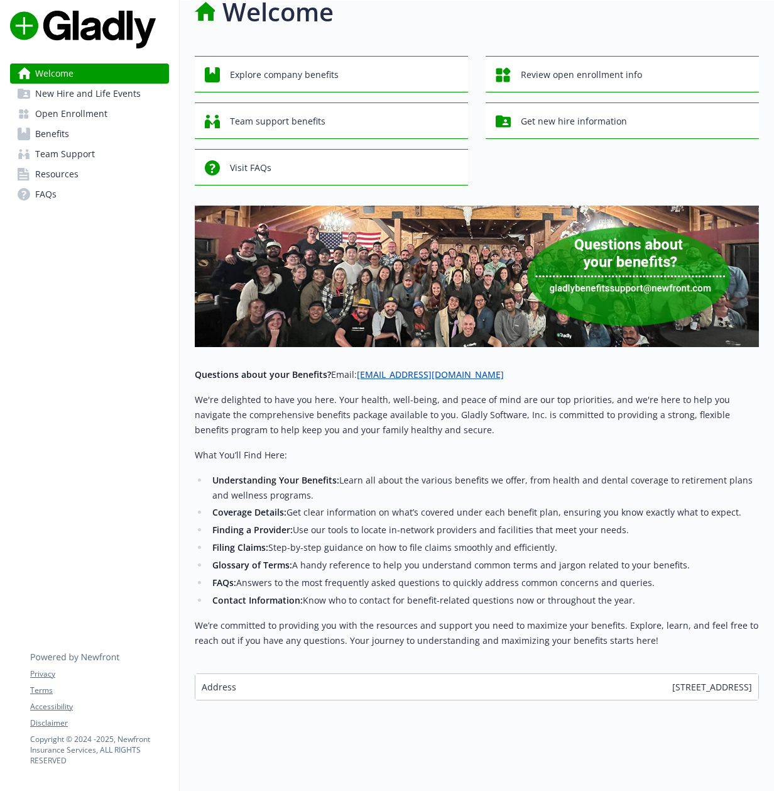
click at [99, 91] on span "New Hire and Life Events" at bounding box center [88, 94] width 106 height 20
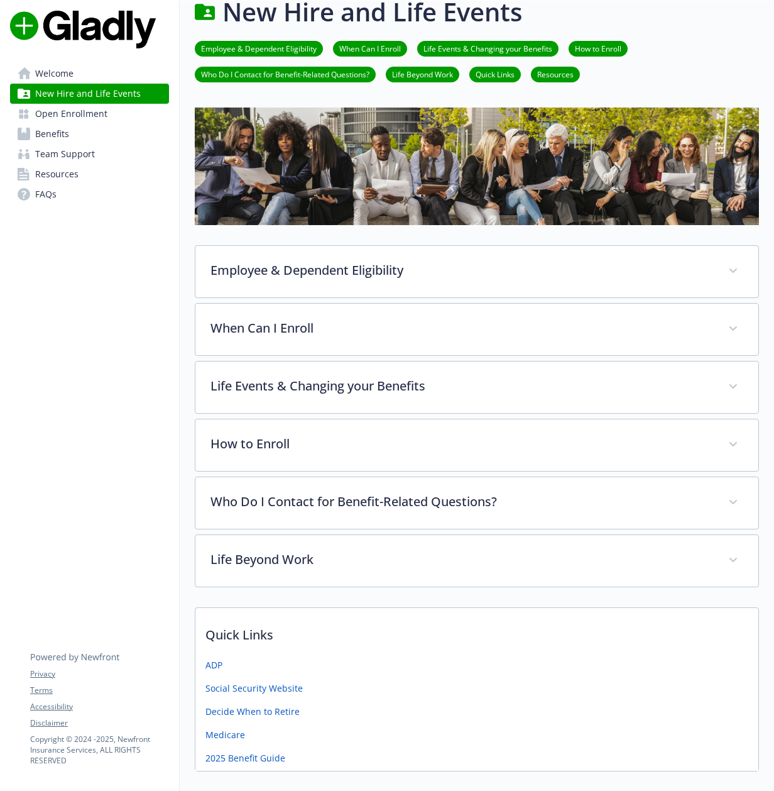
click at [72, 115] on span "Open Enrollment" at bounding box center [71, 114] width 72 height 20
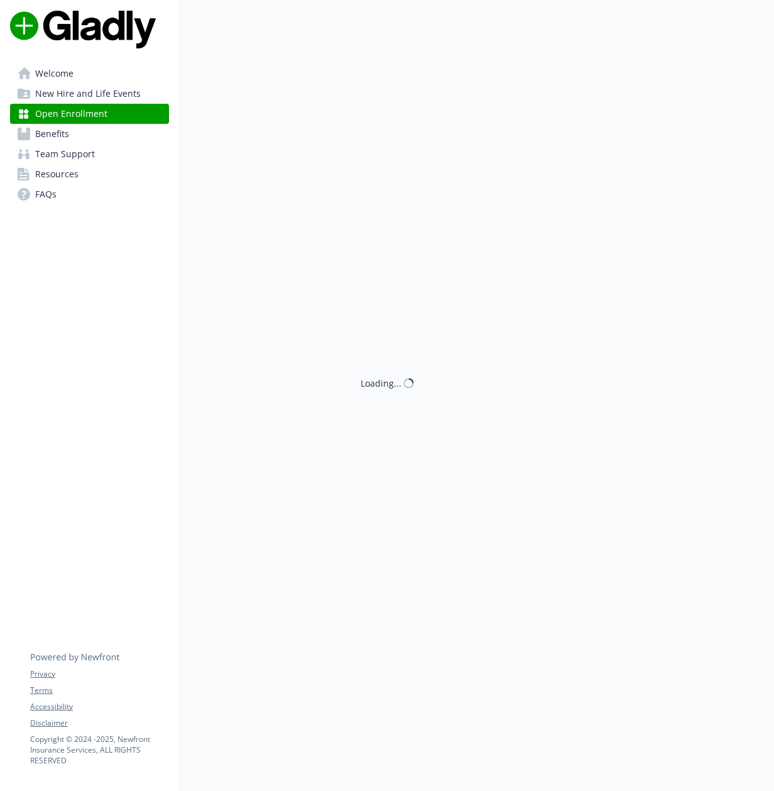
scroll to position [23, 0]
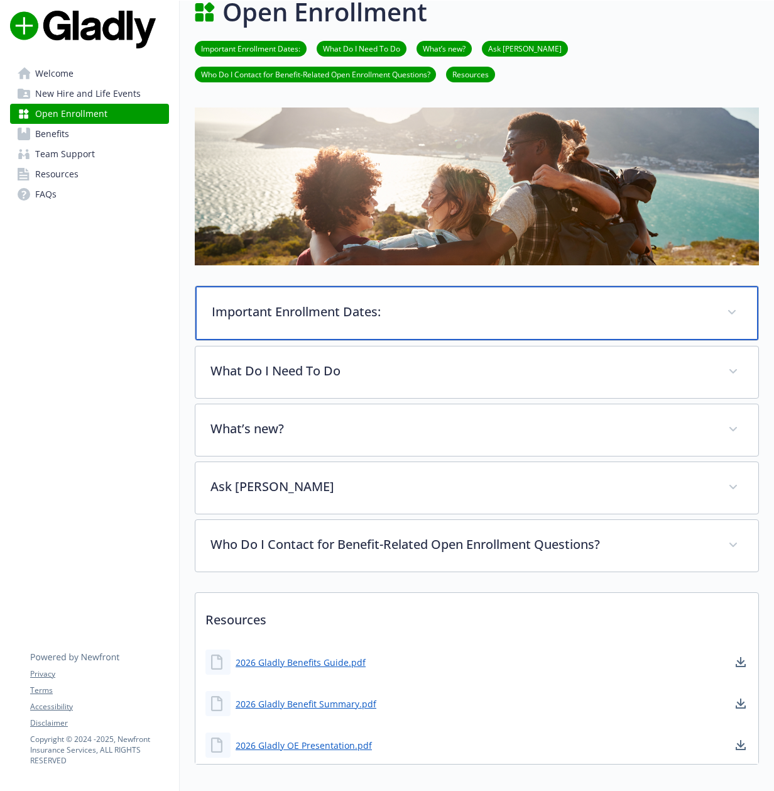
click at [480, 309] on p "Important Enrollment Dates:" at bounding box center [462, 311] width 500 height 19
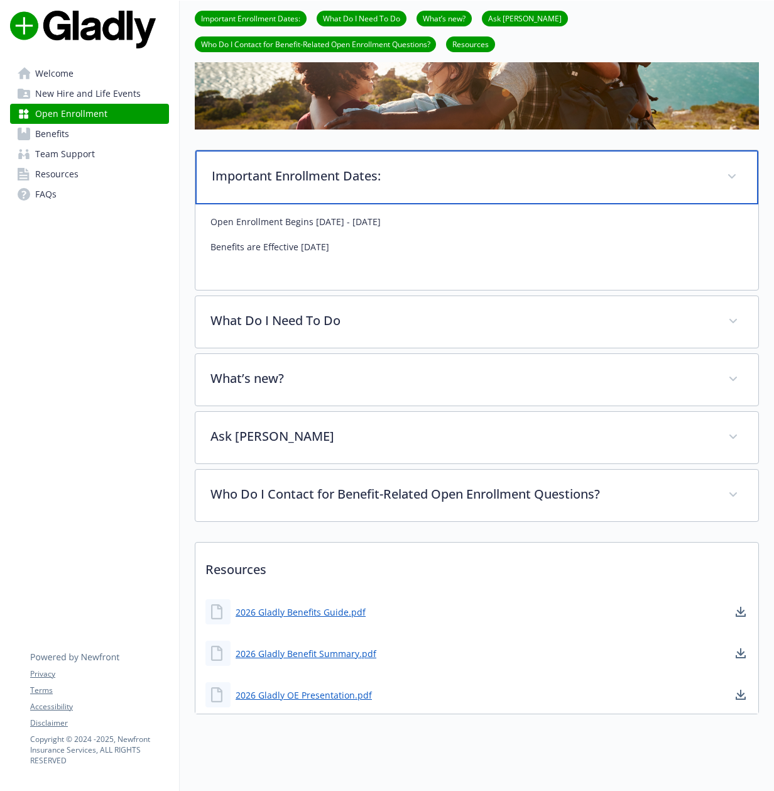
scroll to position [172, 0]
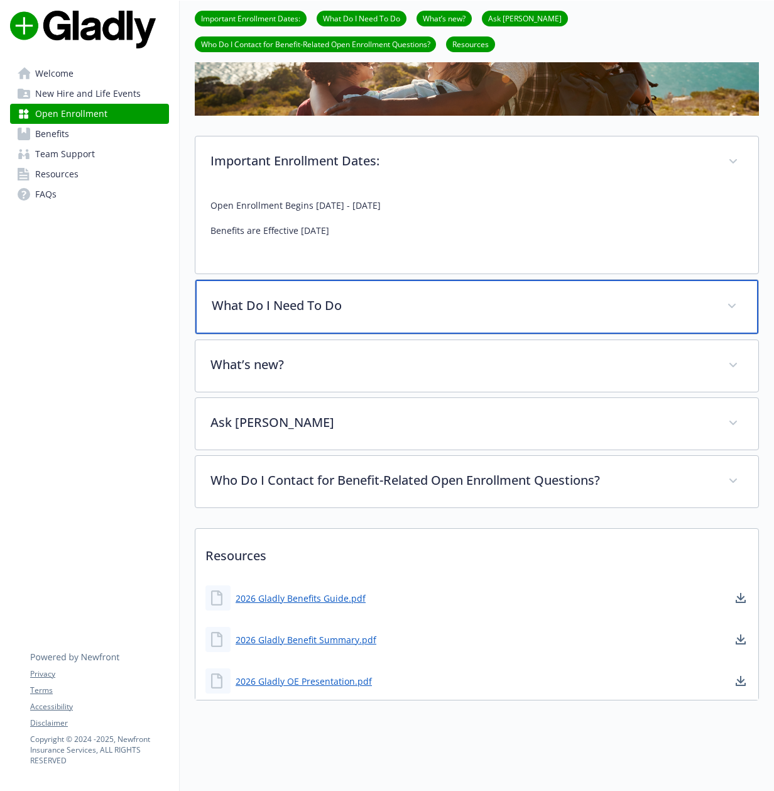
click at [392, 309] on p "What Do I Need To Do" at bounding box center [462, 305] width 500 height 19
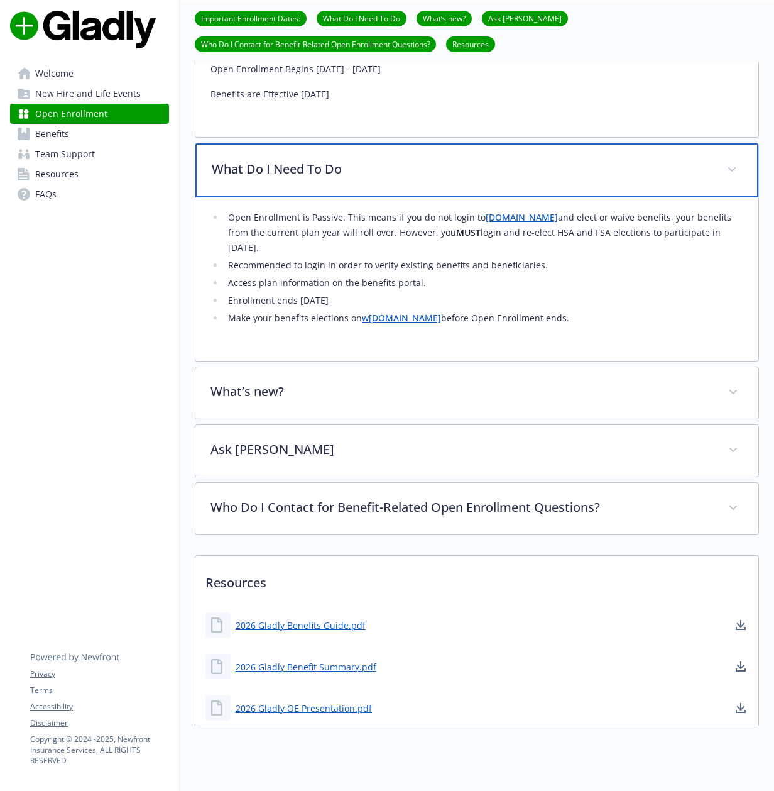
scroll to position [336, 0]
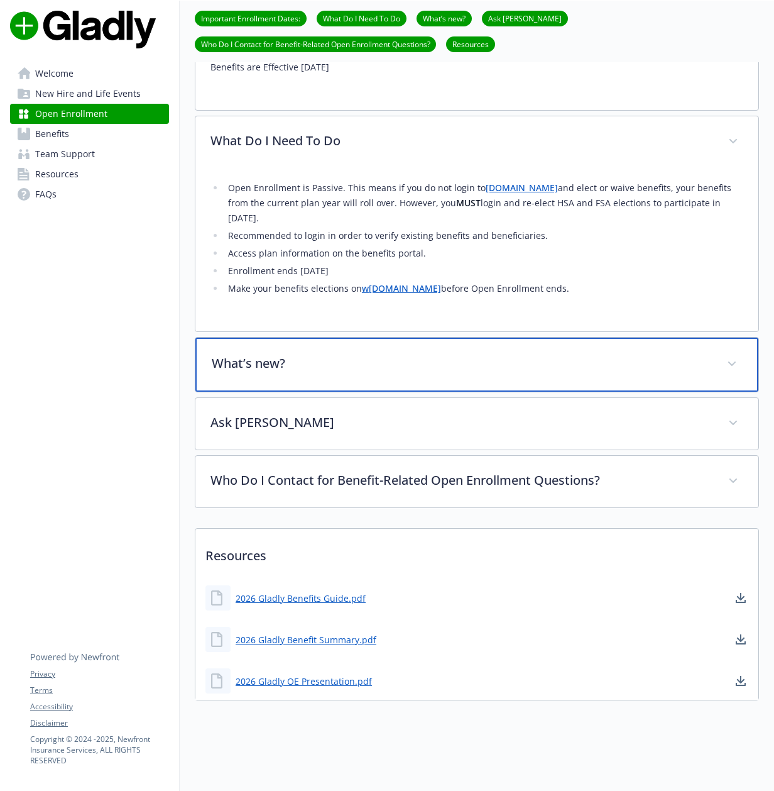
click at [309, 371] on p "What’s new?" at bounding box center [462, 363] width 500 height 19
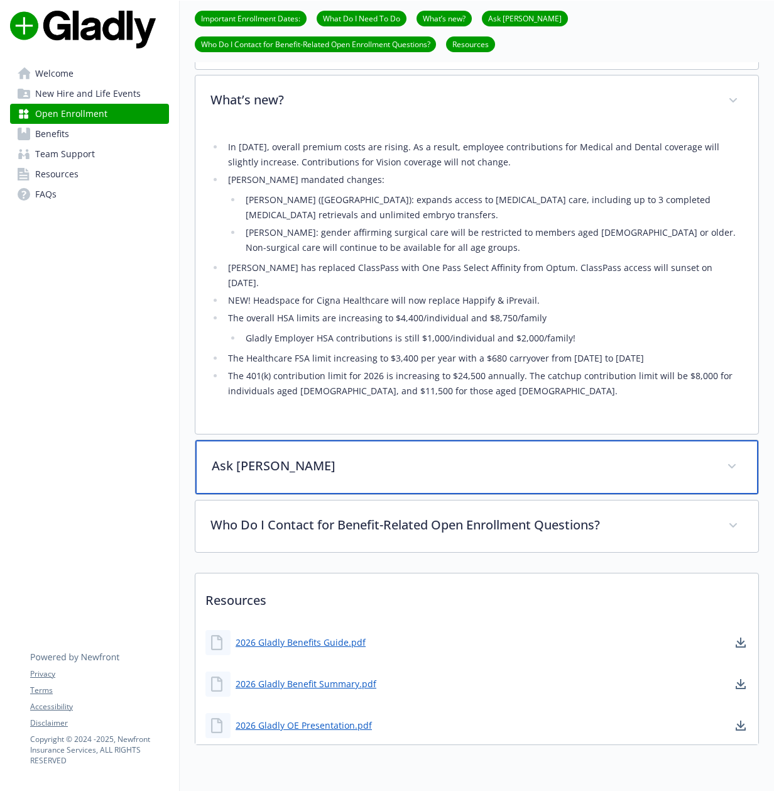
click at [357, 461] on div "Ask [PERSON_NAME]" at bounding box center [476, 467] width 563 height 54
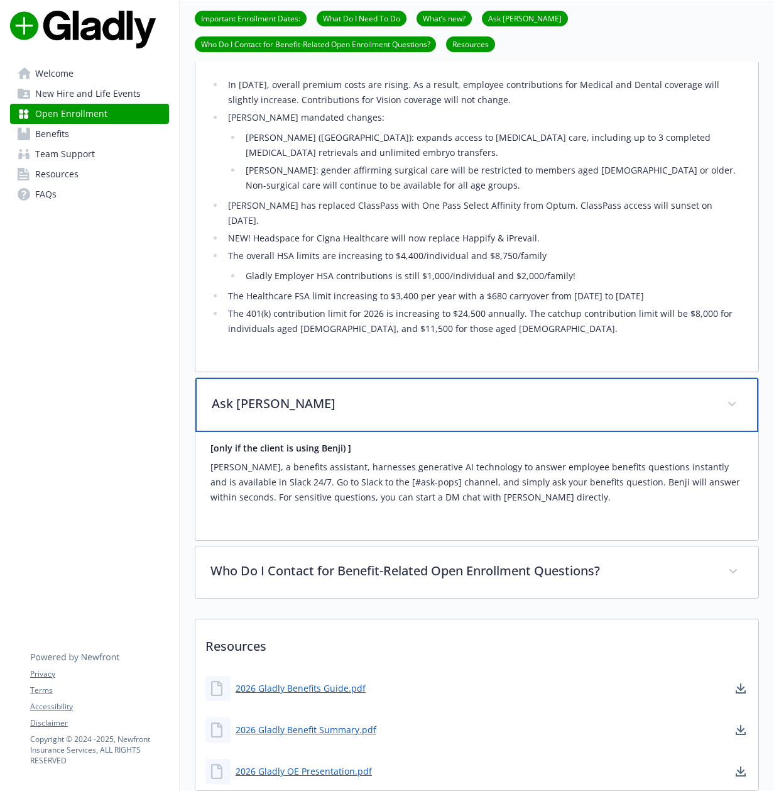
scroll to position [735, 0]
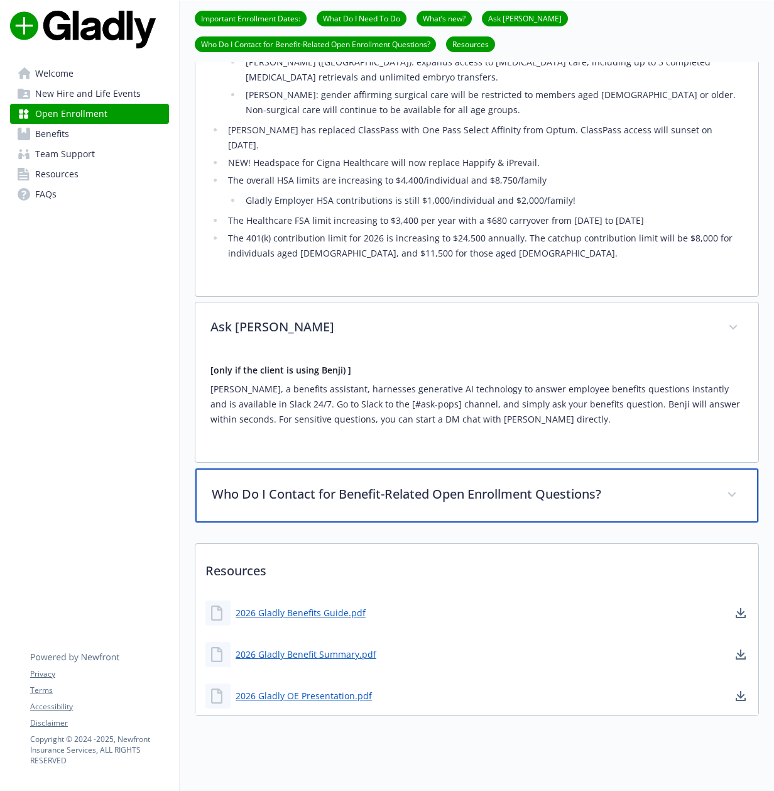
click at [356, 485] on p "Who Do I Contact for Benefit-Related Open Enrollment Questions?" at bounding box center [462, 494] width 500 height 19
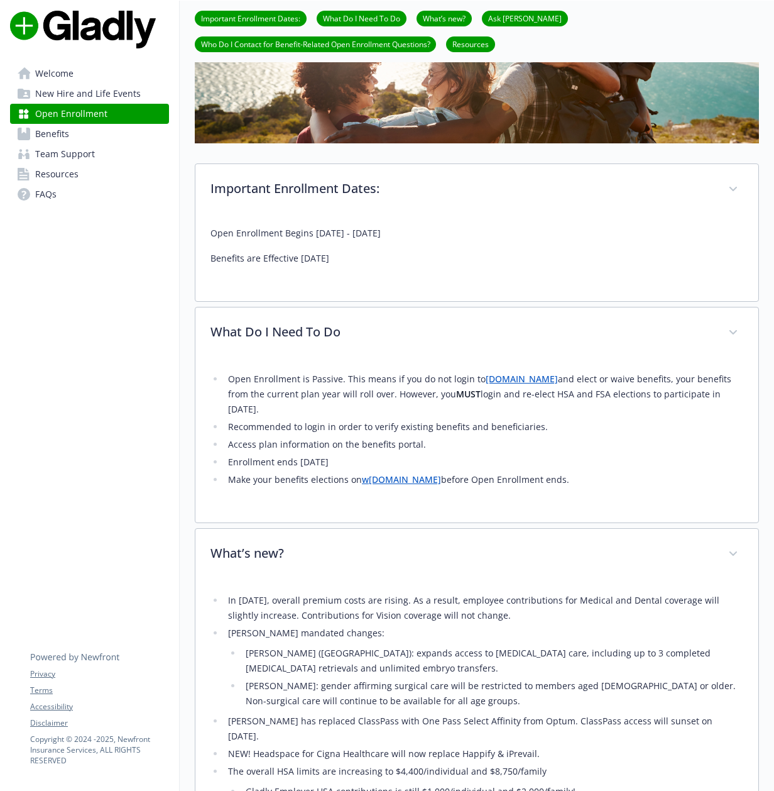
scroll to position [0, 0]
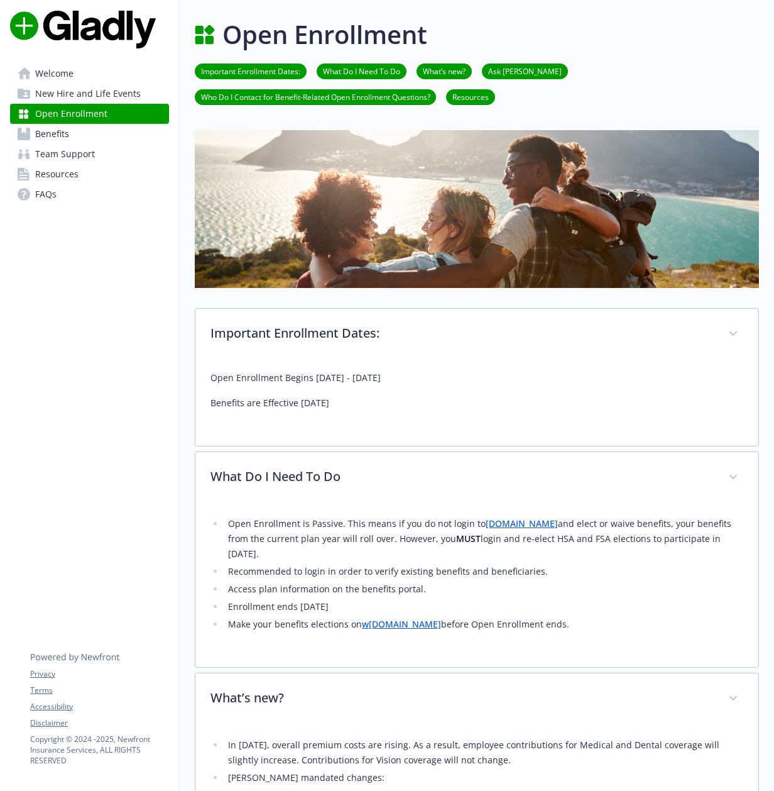
click at [97, 188] on link "FAQs" at bounding box center [89, 194] width 159 height 20
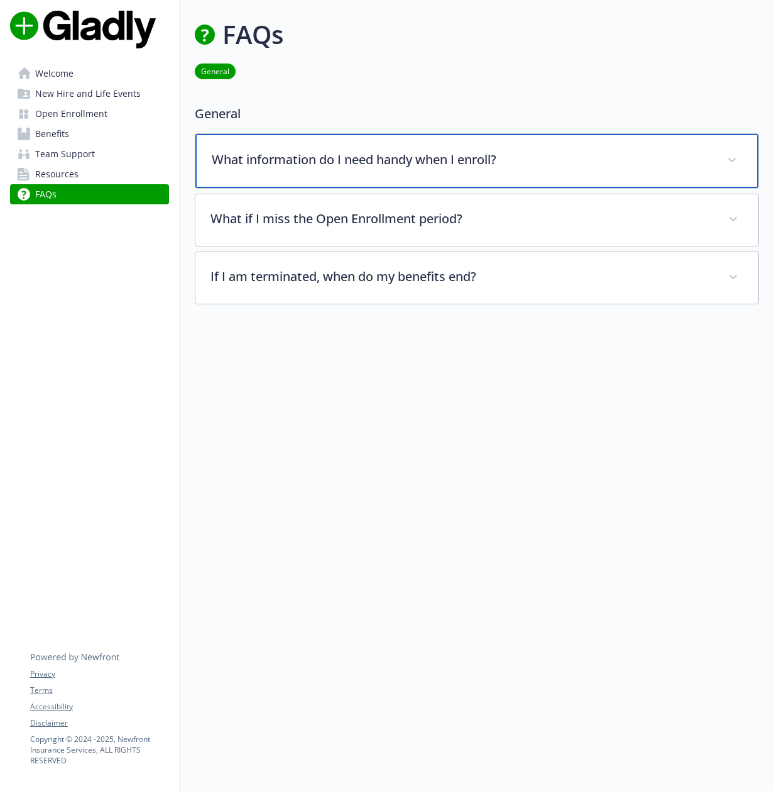
click at [292, 163] on p "What information do I need handy when I enroll?" at bounding box center [462, 159] width 500 height 19
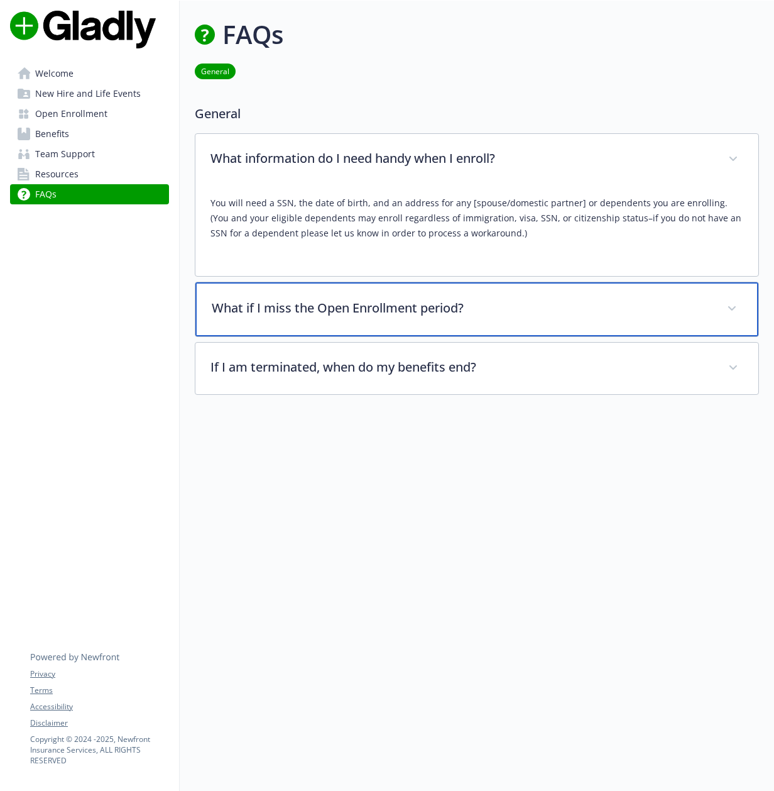
click at [307, 309] on p "What if I miss the Open Enrollment period?" at bounding box center [462, 308] width 500 height 19
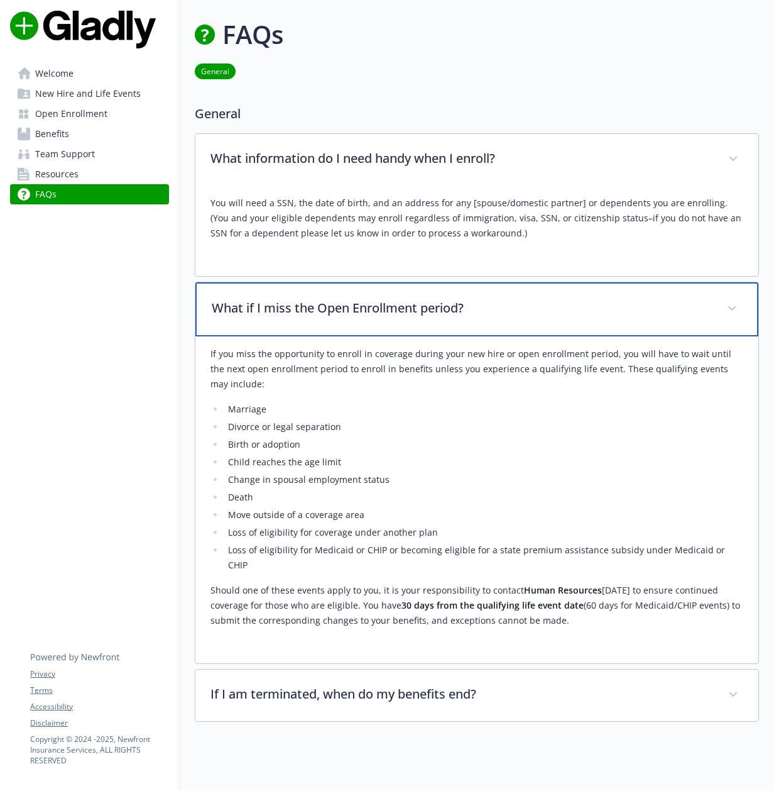
scroll to position [101, 0]
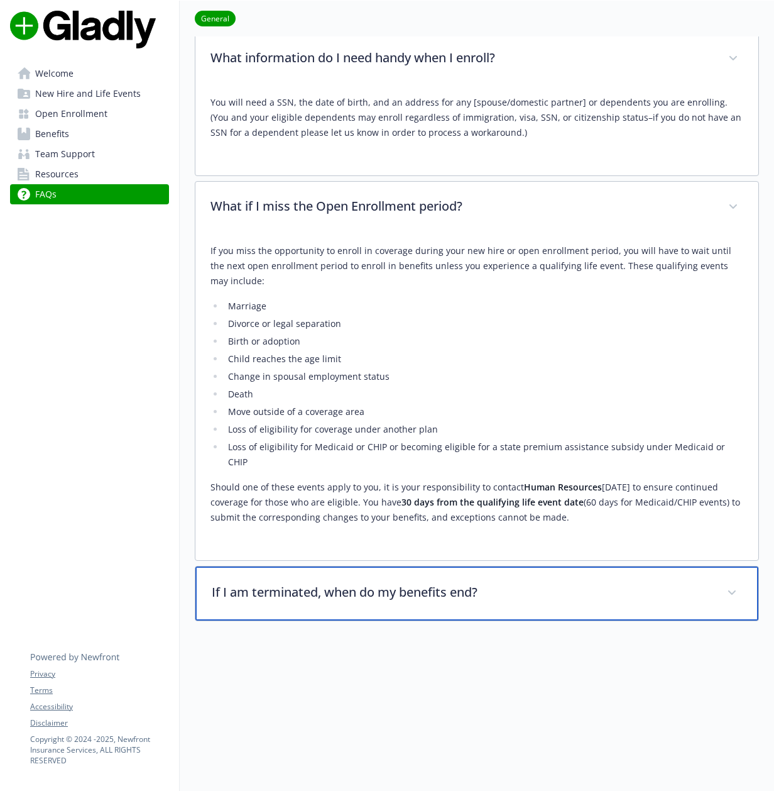
click at [346, 588] on div "If I am terminated, when do my benefits end?" at bounding box center [476, 593] width 563 height 54
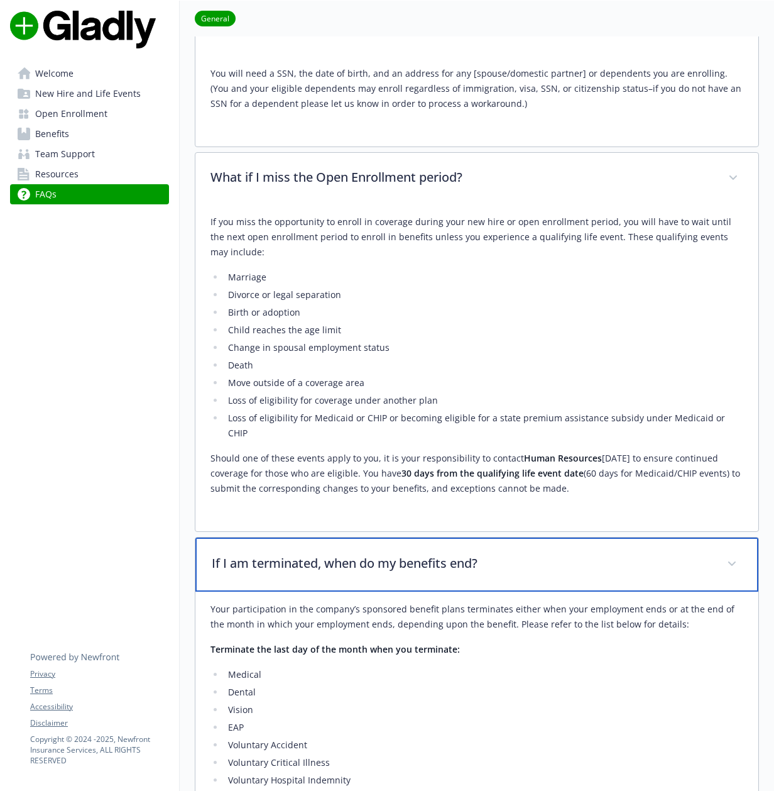
scroll to position [0, 0]
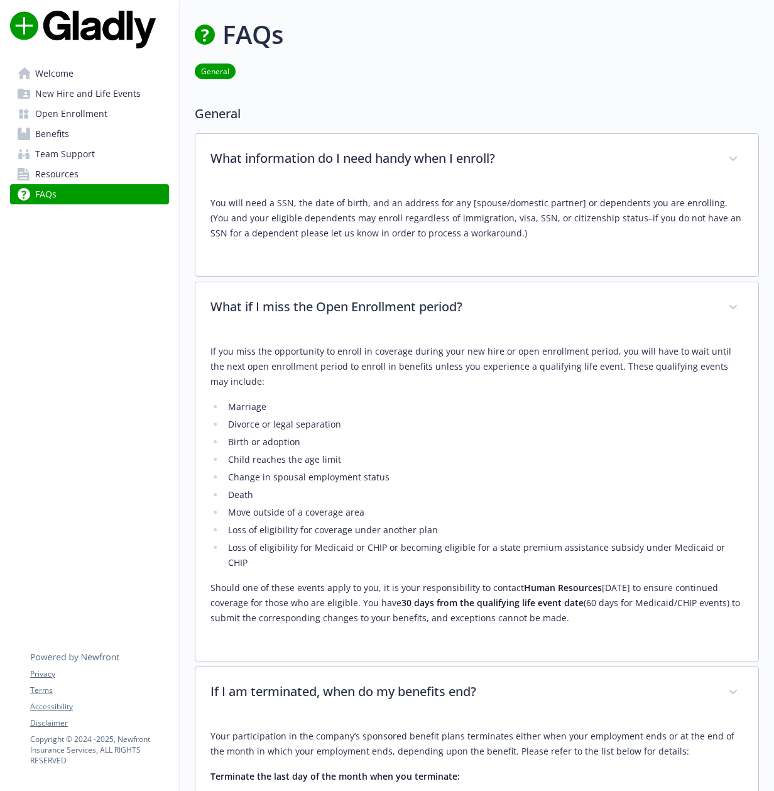
click at [76, 197] on link "FAQs" at bounding box center [89, 194] width 159 height 20
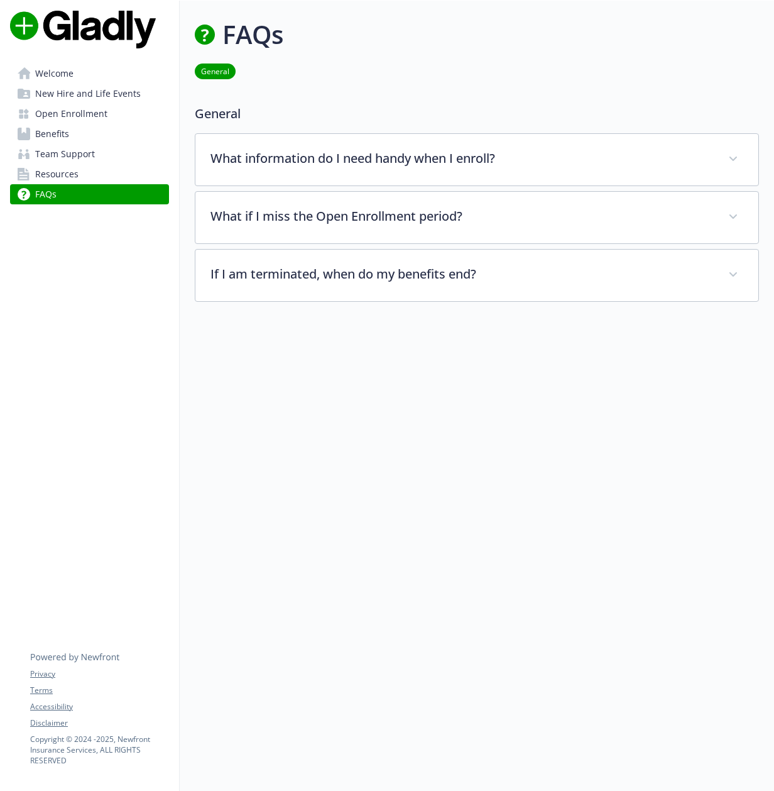
click at [51, 96] on span "New Hire and Life Events" at bounding box center [88, 94] width 106 height 20
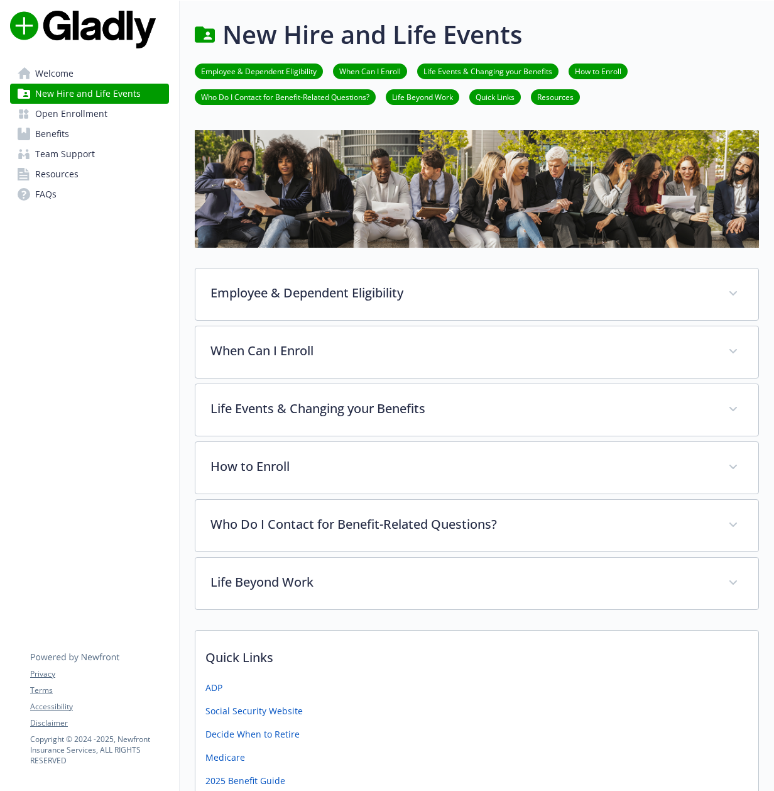
click at [56, 74] on span "Welcome" at bounding box center [54, 73] width 38 height 20
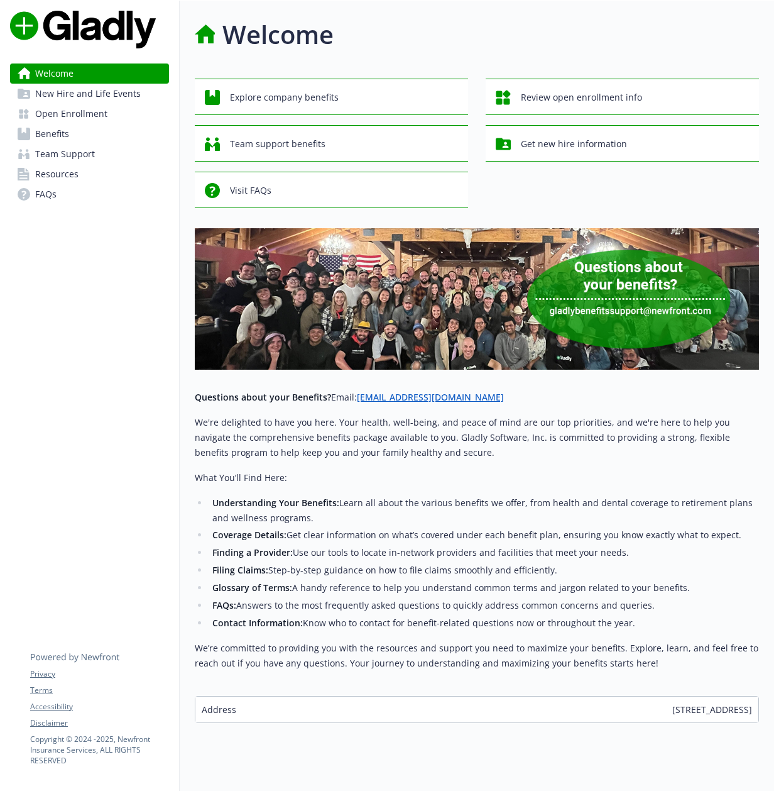
click at [50, 131] on span "Benefits" at bounding box center [52, 134] width 34 height 20
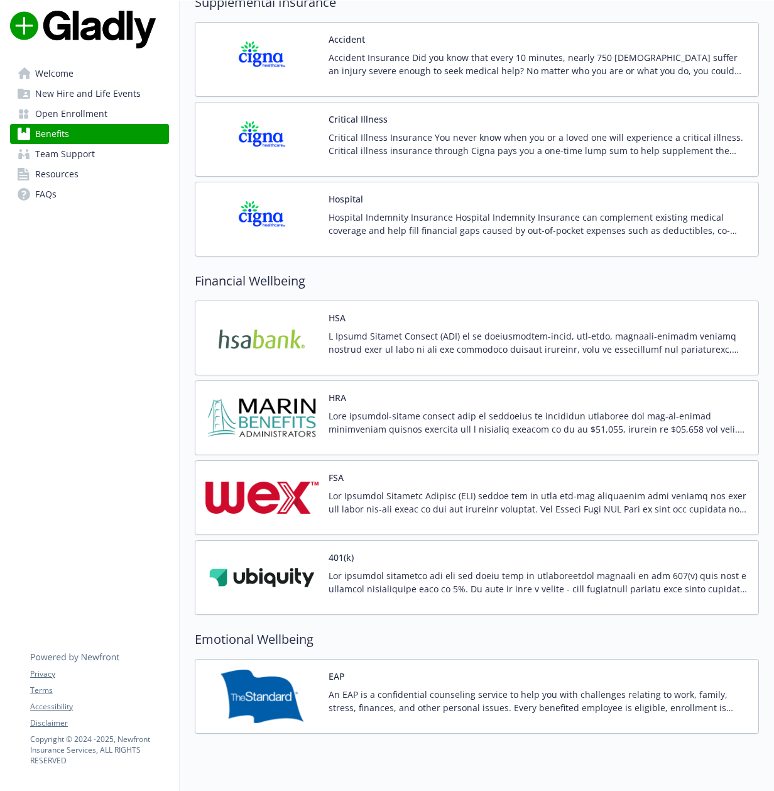
scroll to position [1342, 0]
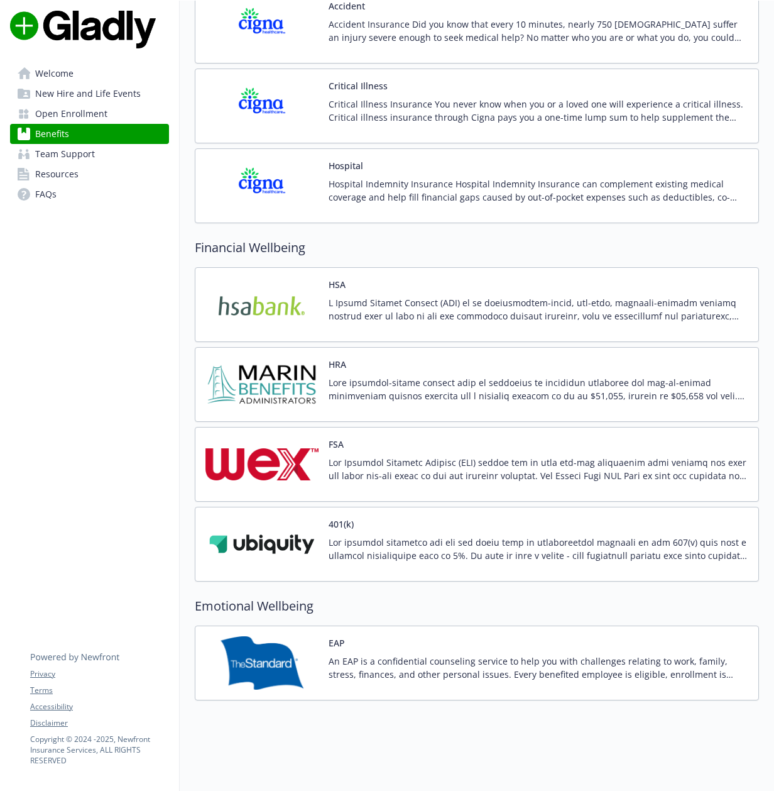
click at [390, 537] on p at bounding box center [539, 548] width 420 height 26
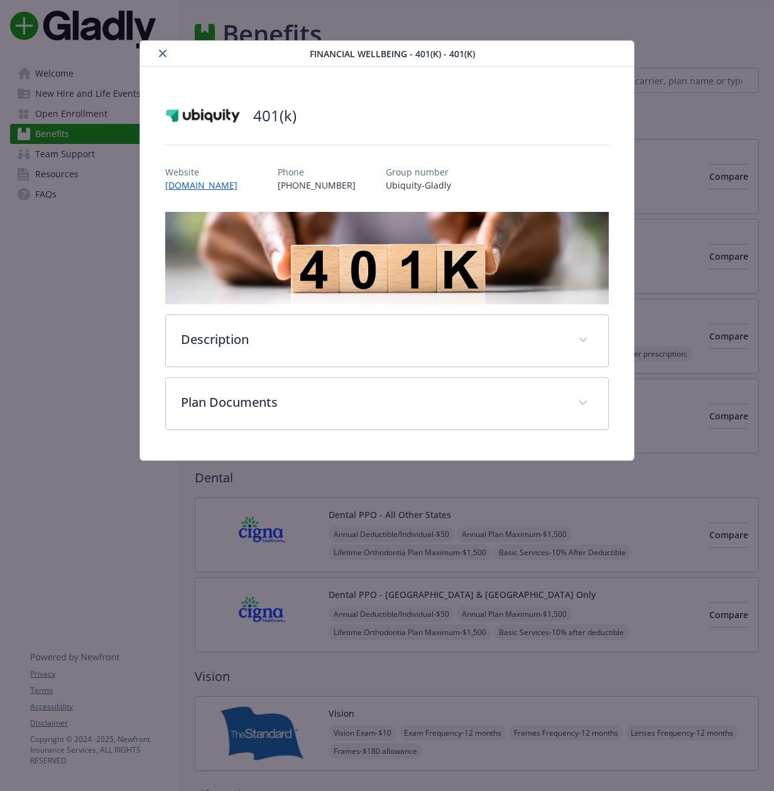
scroll to position [1342, 0]
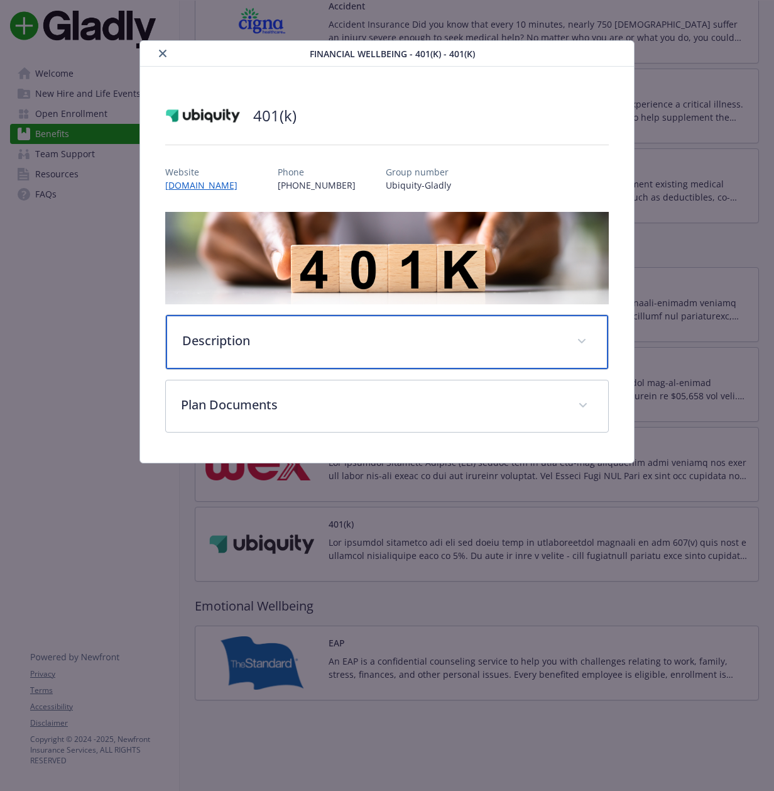
click at [342, 346] on p "Description" at bounding box center [372, 340] width 380 height 19
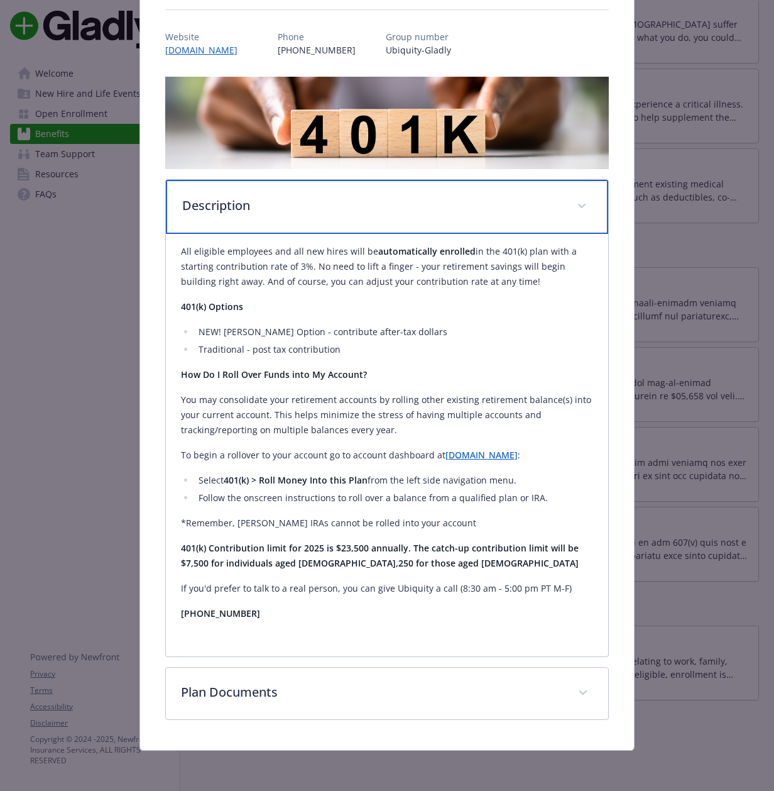
scroll to position [135, 0]
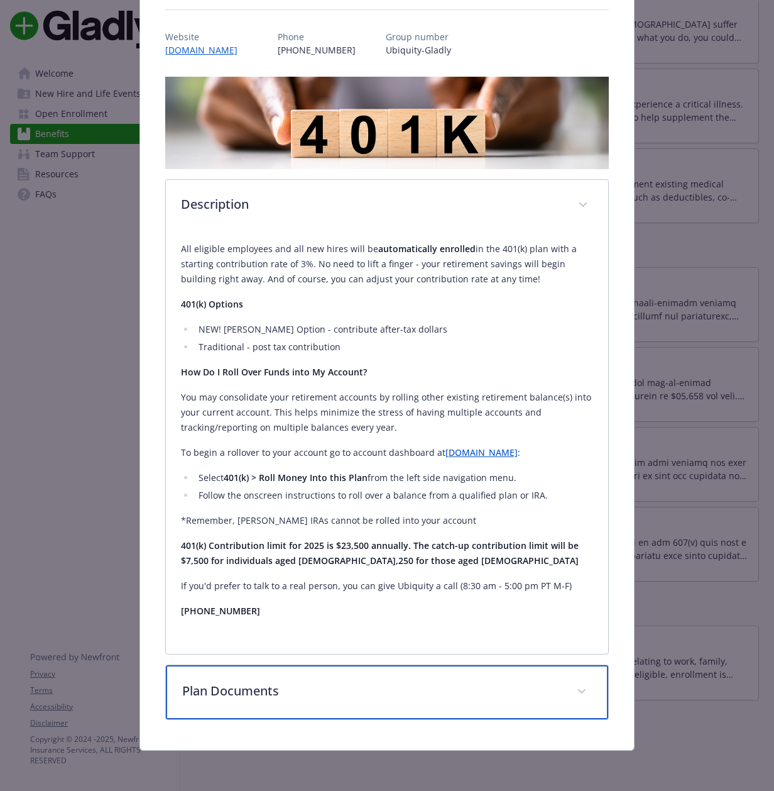
click at [289, 698] on p "Plan Documents" at bounding box center [372, 690] width 380 height 19
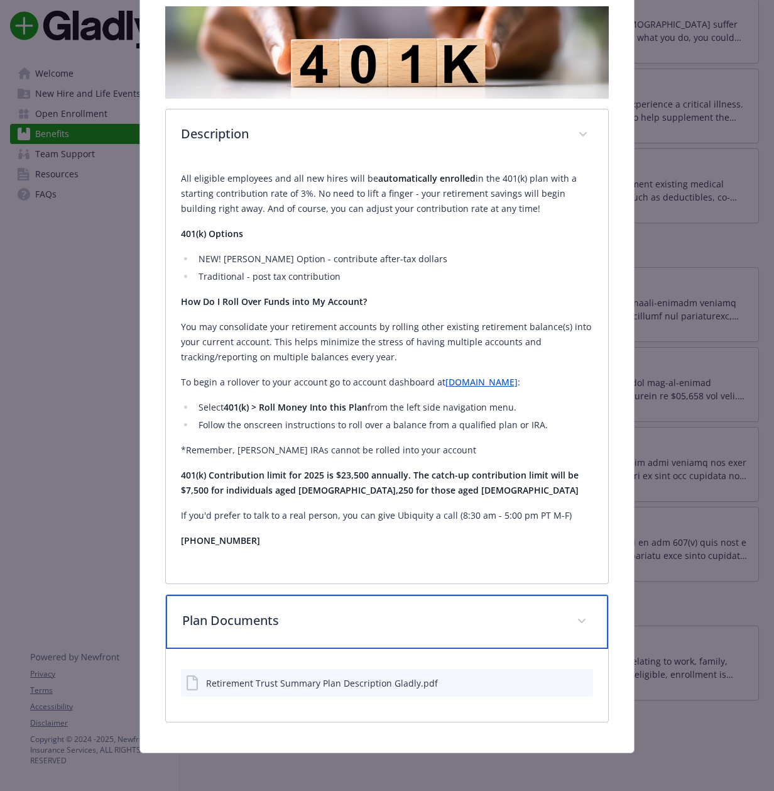
scroll to position [208, 0]
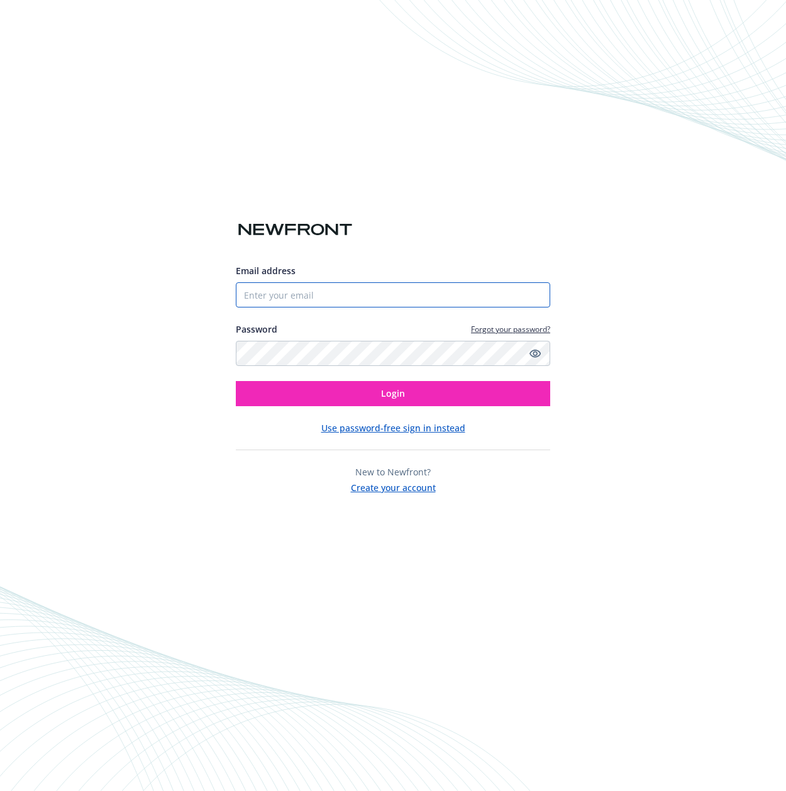
click at [251, 296] on input "Email address" at bounding box center [393, 294] width 314 height 25
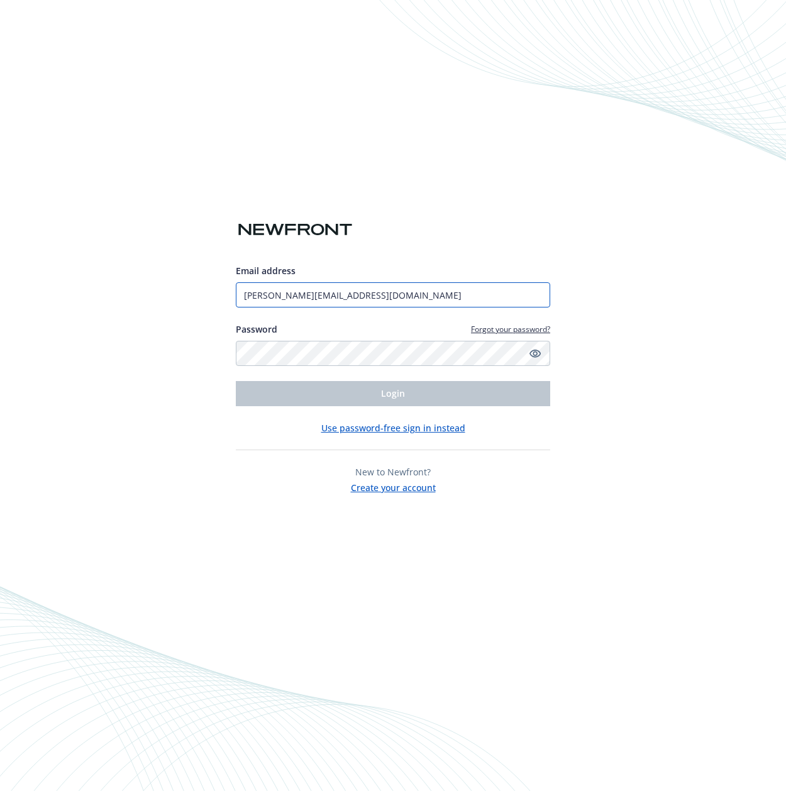
type input "jennifer@gladly.com"
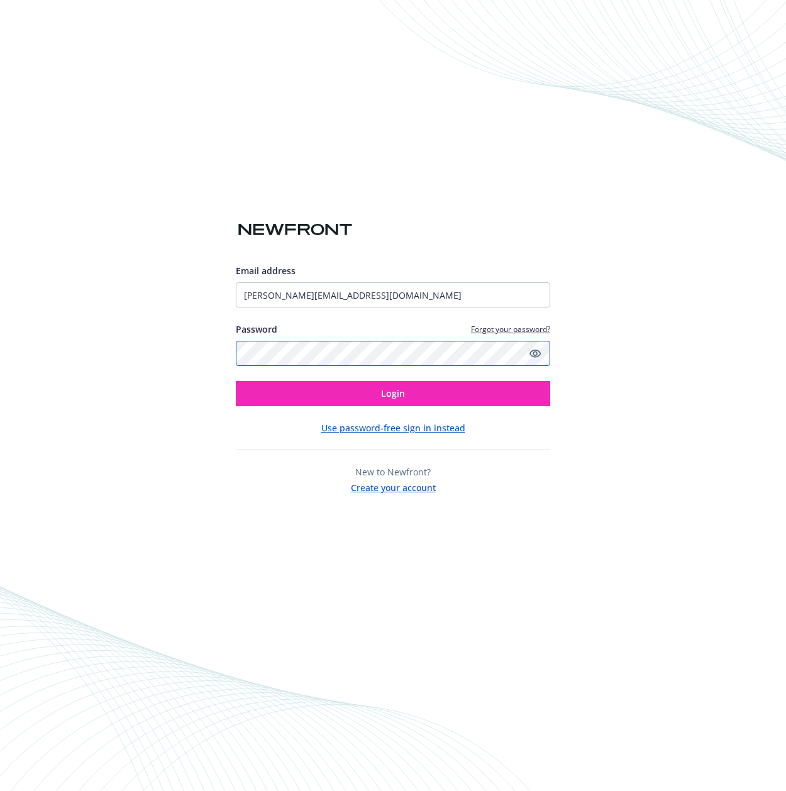
click at [236, 381] on button "Login" at bounding box center [393, 393] width 314 height 25
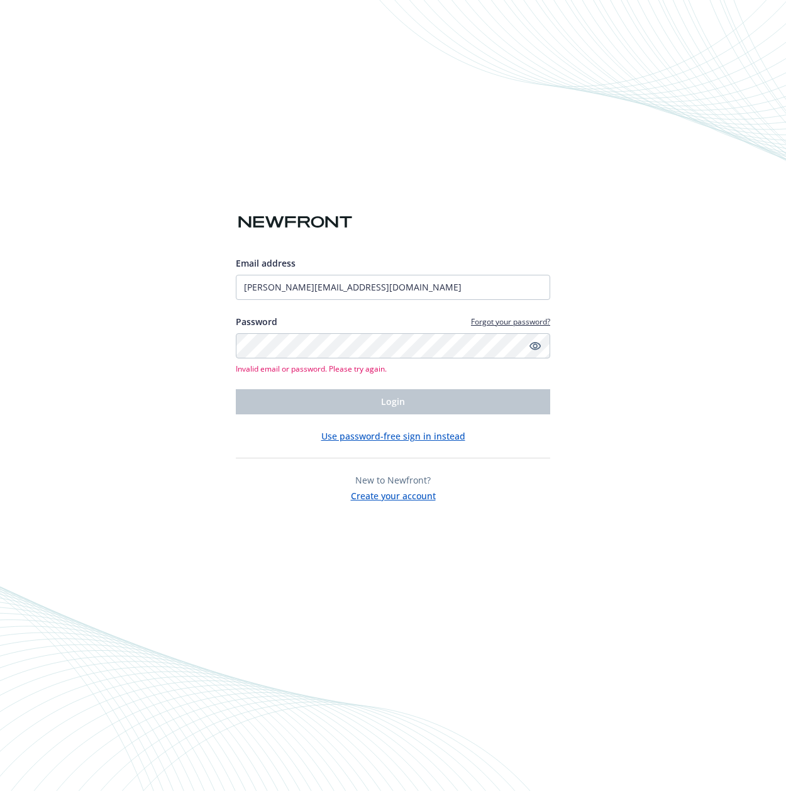
click at [416, 441] on button "Use password-free sign in instead" at bounding box center [393, 435] width 144 height 13
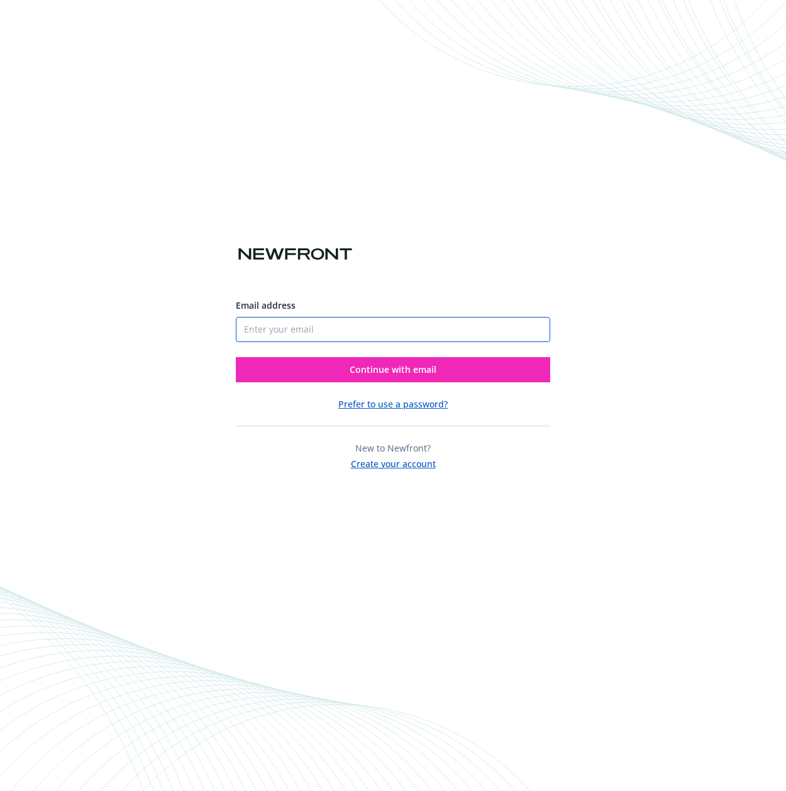
click at [292, 326] on input "Email address" at bounding box center [393, 329] width 314 height 25
type input "[PERSON_NAME][EMAIL_ADDRESS][DOMAIN_NAME]"
click at [236, 357] on button "Continue with email" at bounding box center [393, 369] width 314 height 25
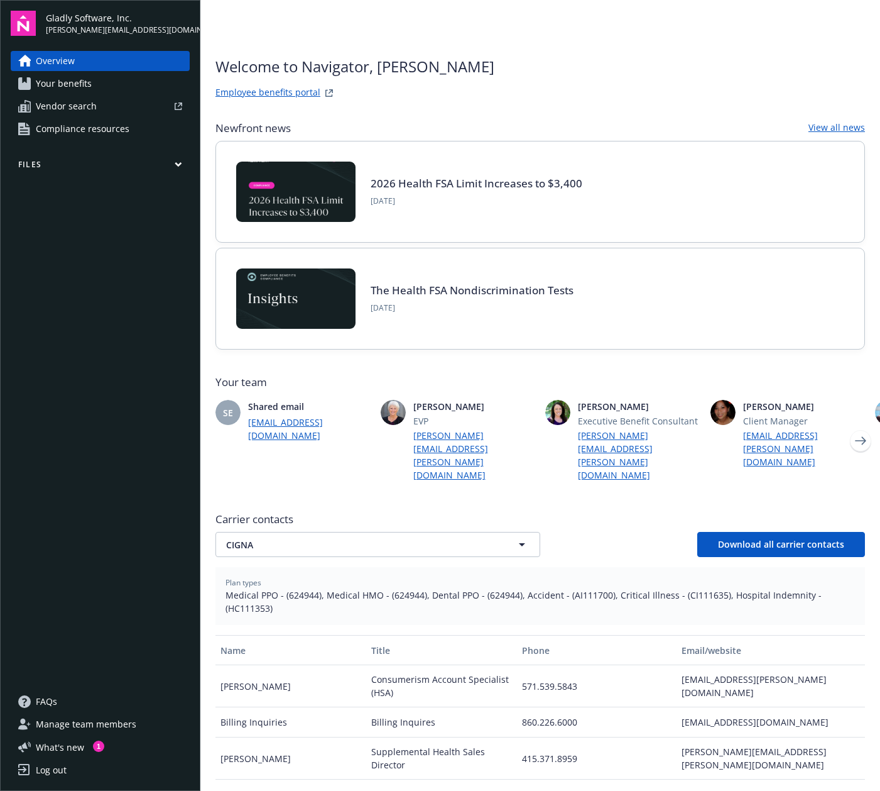
click at [178, 163] on icon "button" at bounding box center [179, 165] width 8 height 6
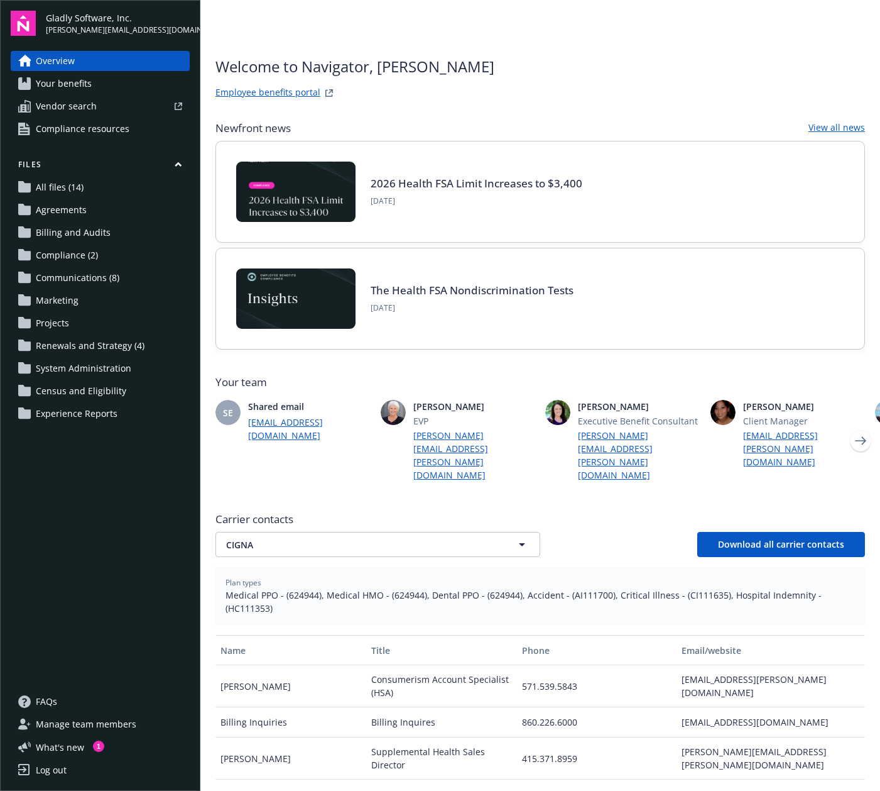
click at [67, 282] on span "Communications (8)" at bounding box center [78, 278] width 84 height 20
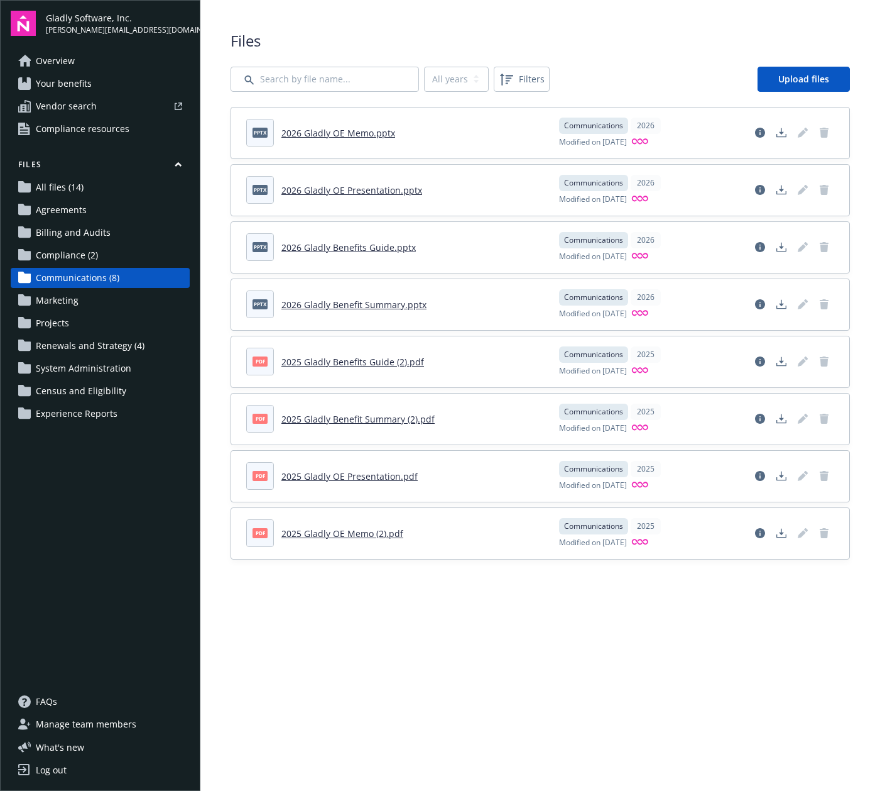
click at [324, 132] on link "2026 Gladly OE Memo.pptx" at bounding box center [339, 133] width 114 height 12
click at [332, 304] on link "2026 Gladly Benefit Summary.pptx" at bounding box center [354, 305] width 145 height 12
